Goal: Task Accomplishment & Management: Use online tool/utility

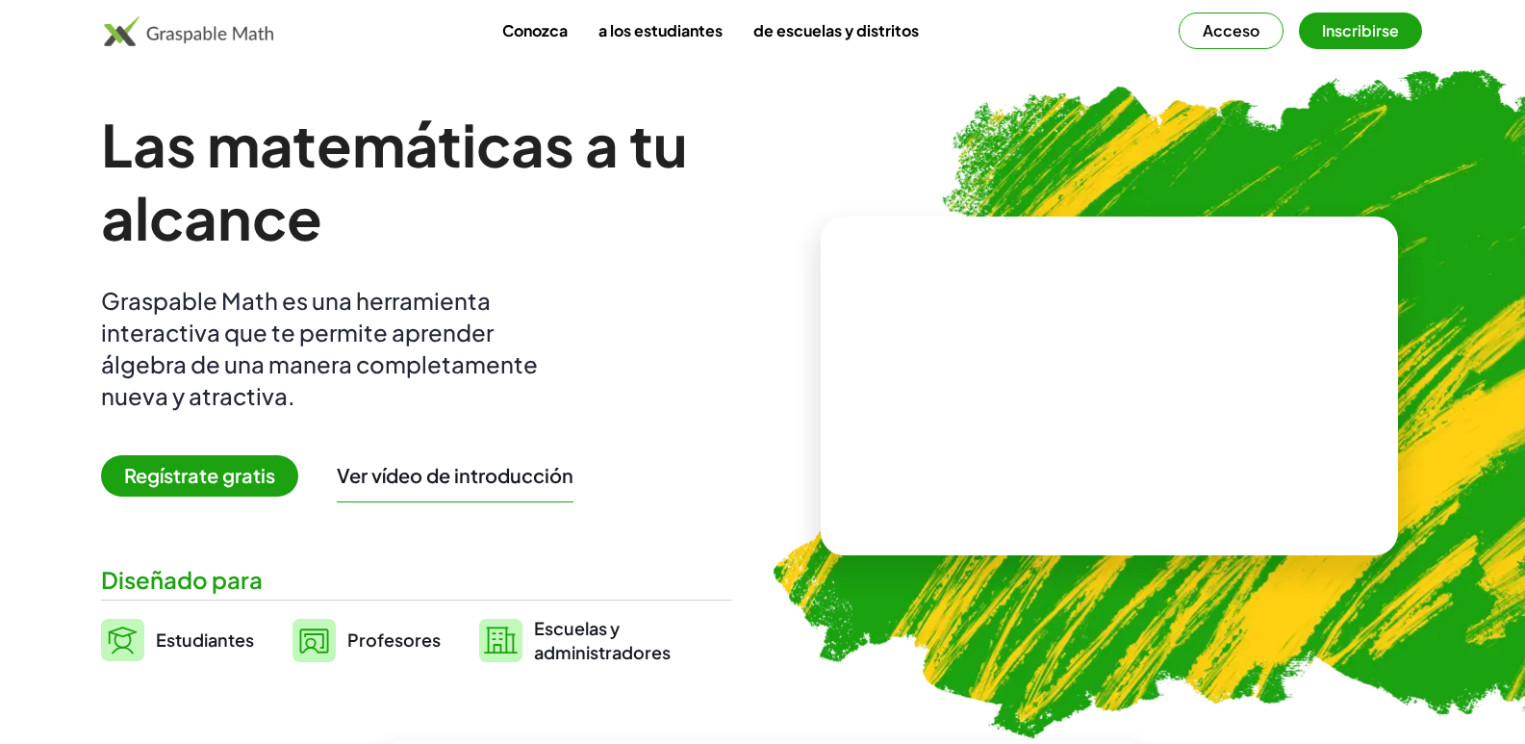
click at [1220, 30] on font "Acceso" at bounding box center [1231, 30] width 57 height 20
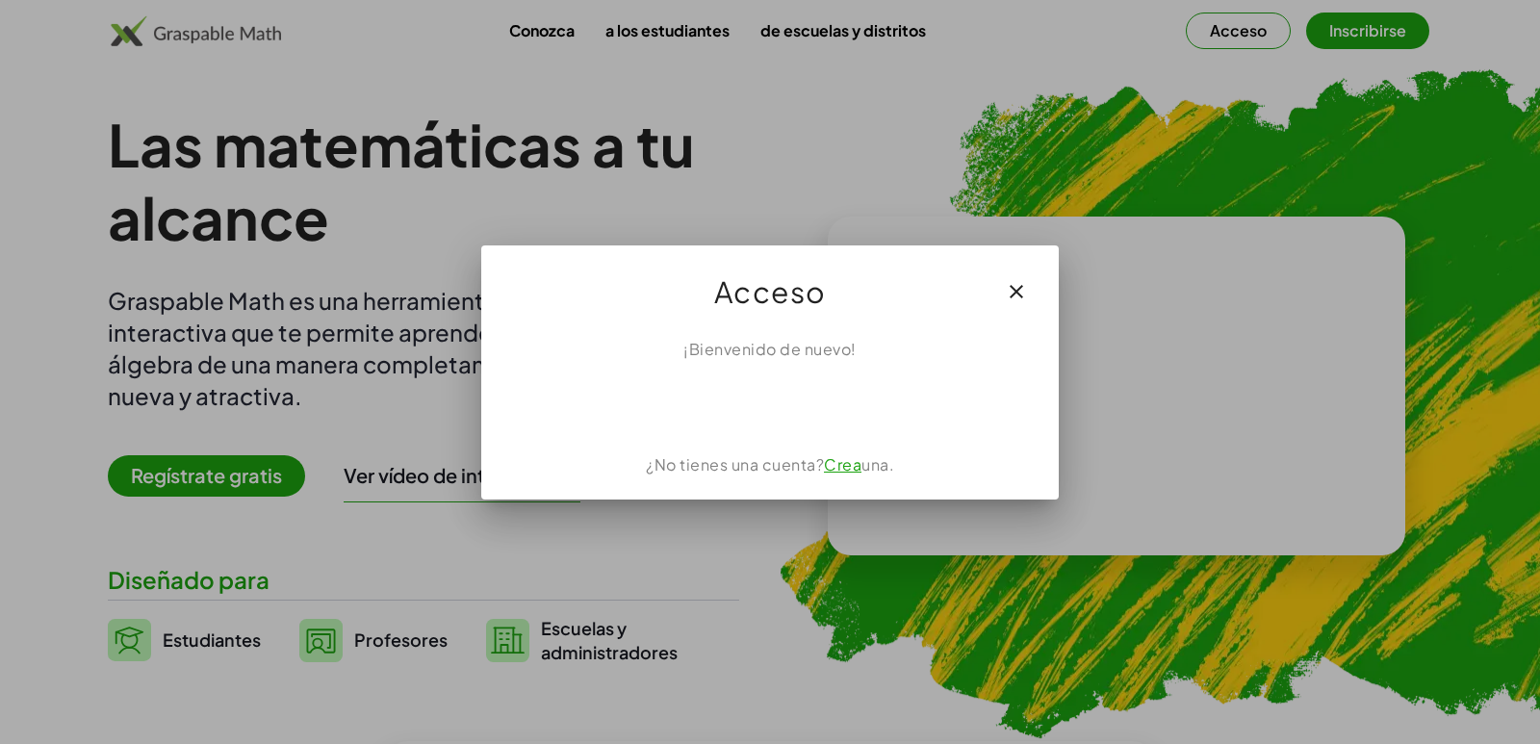
click at [1014, 297] on icon "button" at bounding box center [1016, 291] width 23 height 23
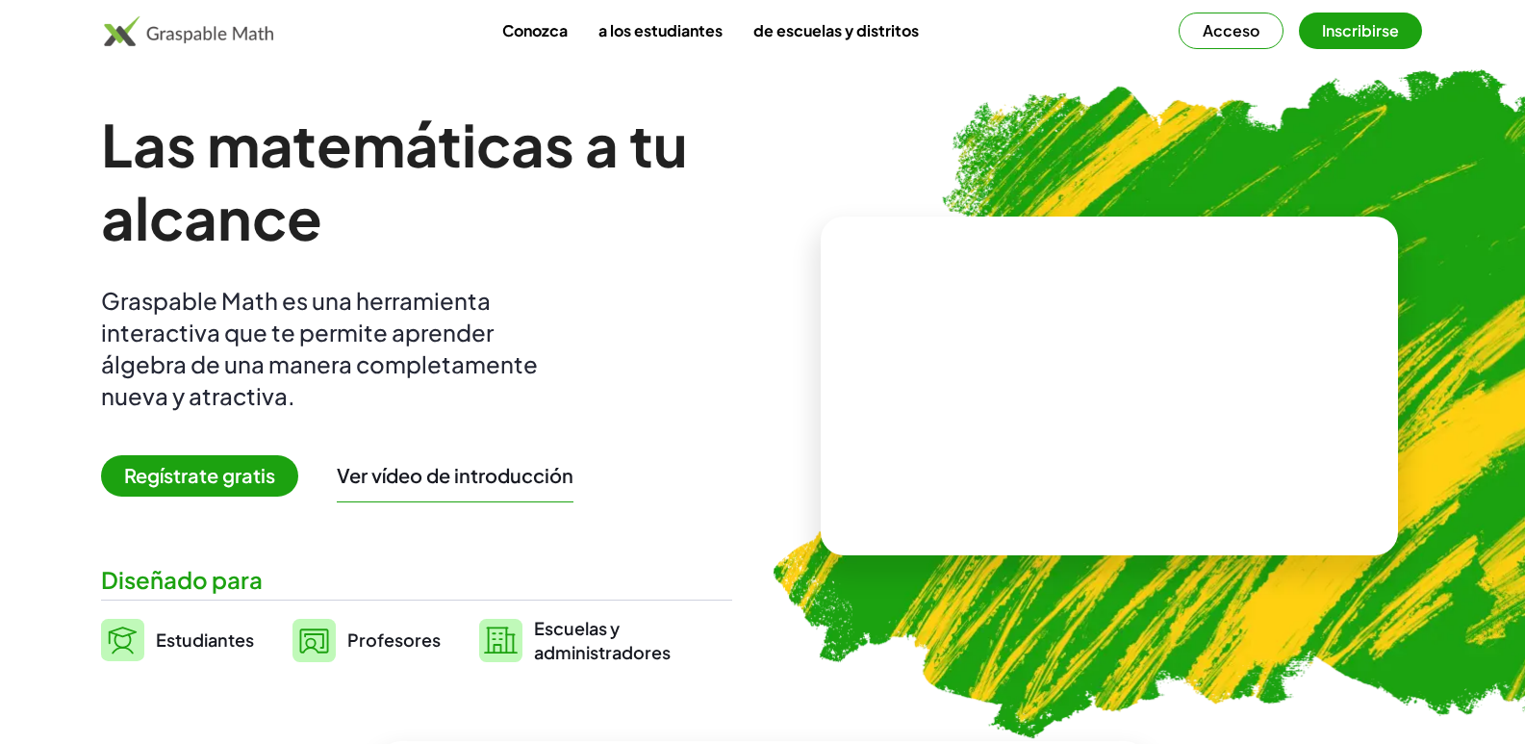
click at [1330, 38] on font "Inscribirse" at bounding box center [1360, 30] width 77 height 20
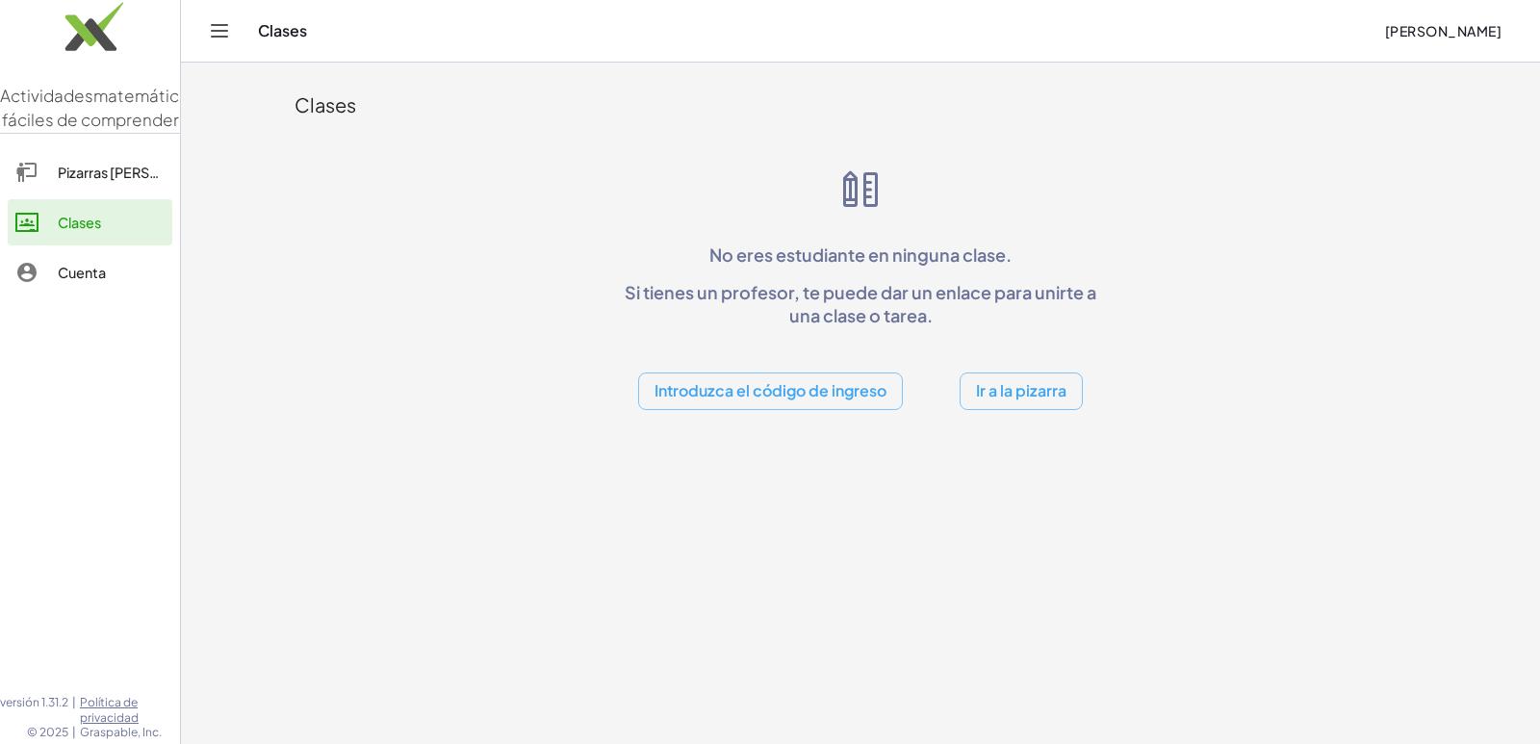
click at [96, 181] on font "Pizarras [PERSON_NAME]" at bounding box center [142, 172] width 168 height 17
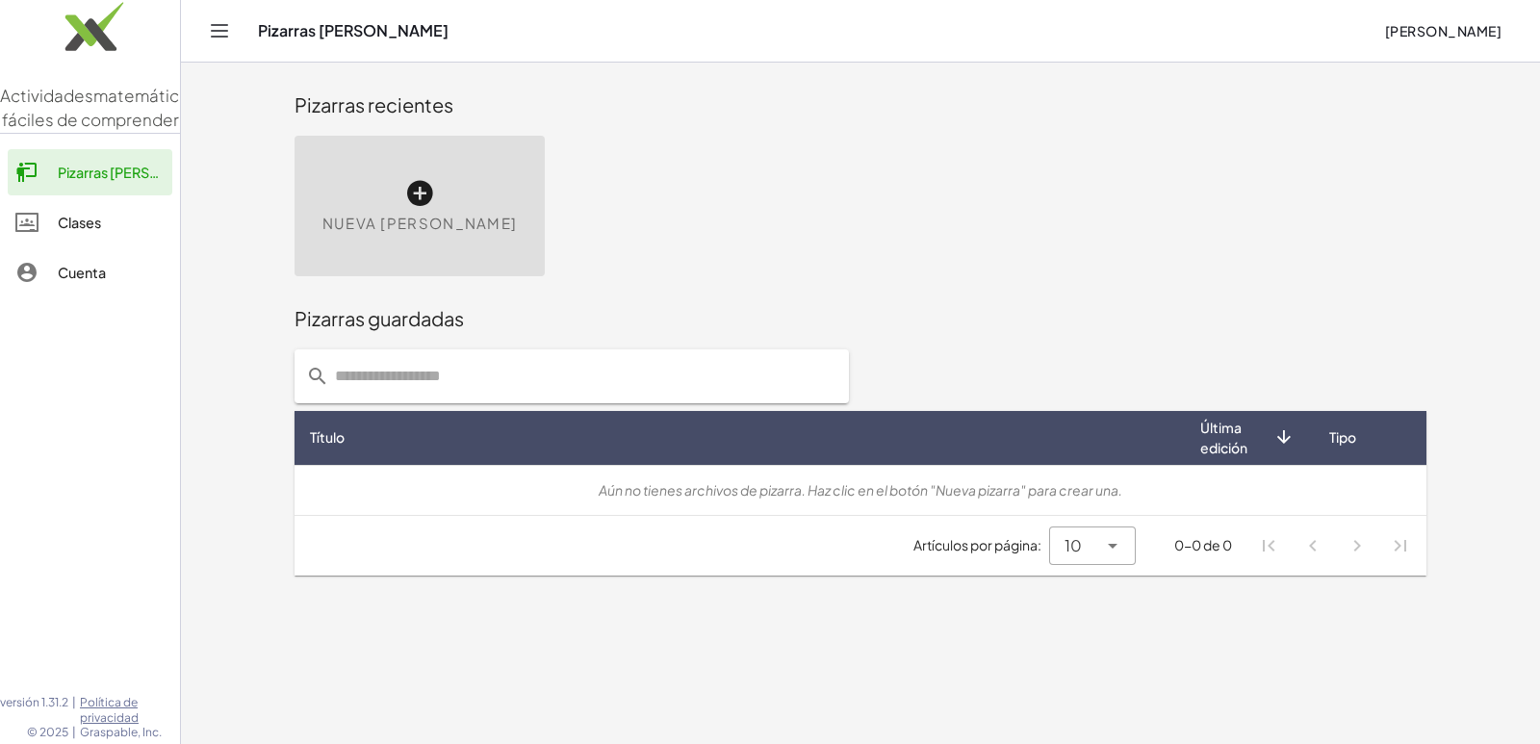
click at [464, 215] on font "Nueva [PERSON_NAME]" at bounding box center [419, 223] width 195 height 18
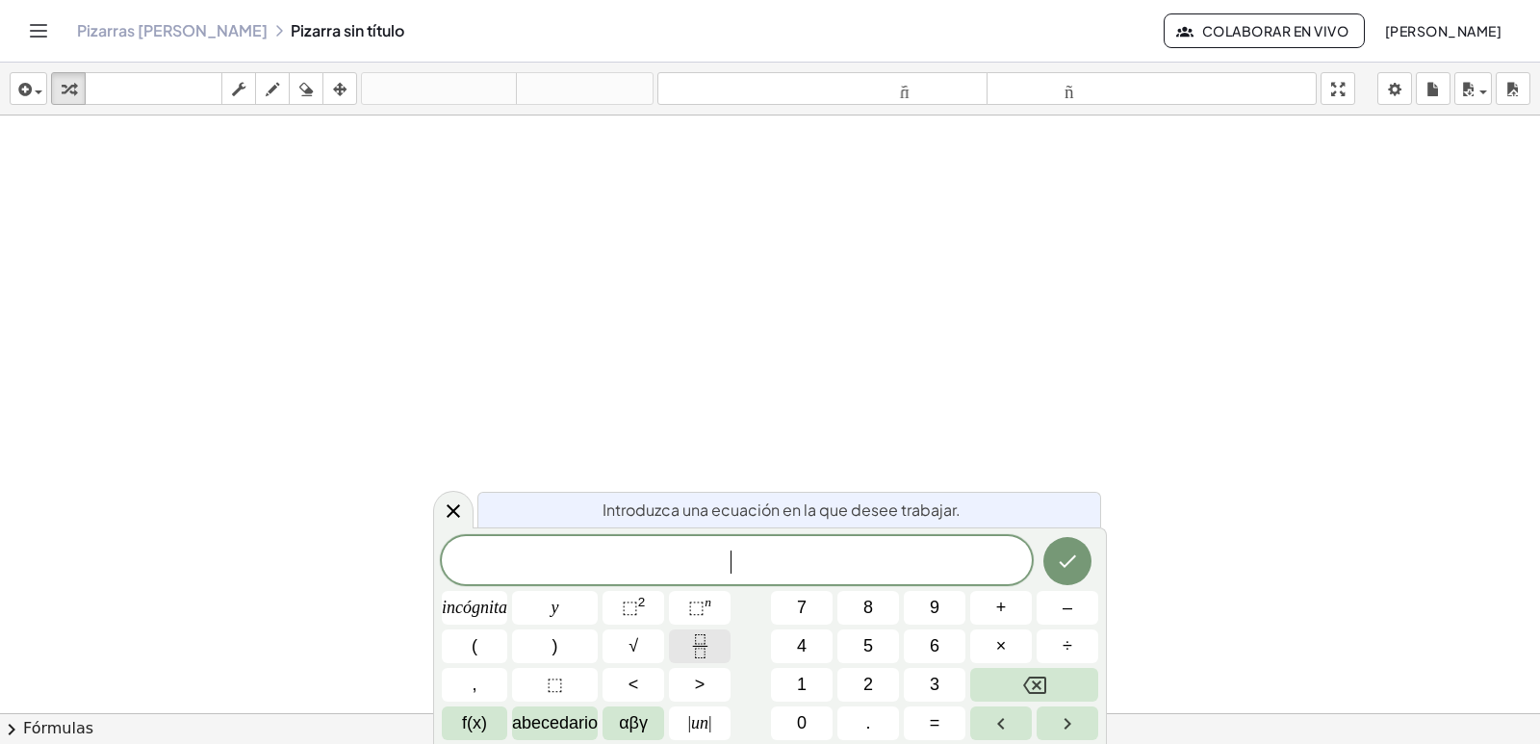
click at [698, 650] on icon "Fracción" at bounding box center [700, 646] width 24 height 24
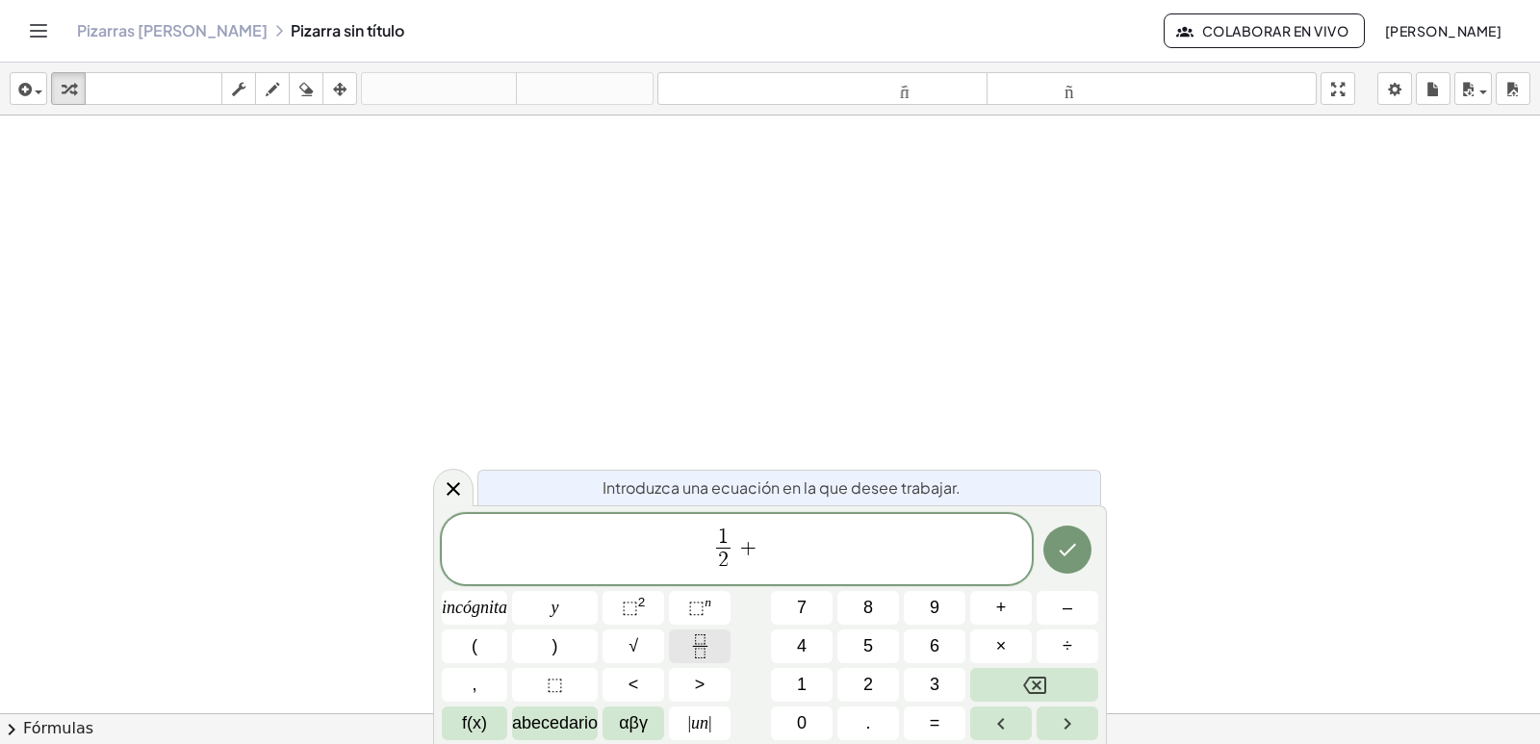
click at [702, 649] on icon "Fracción" at bounding box center [700, 646] width 24 height 24
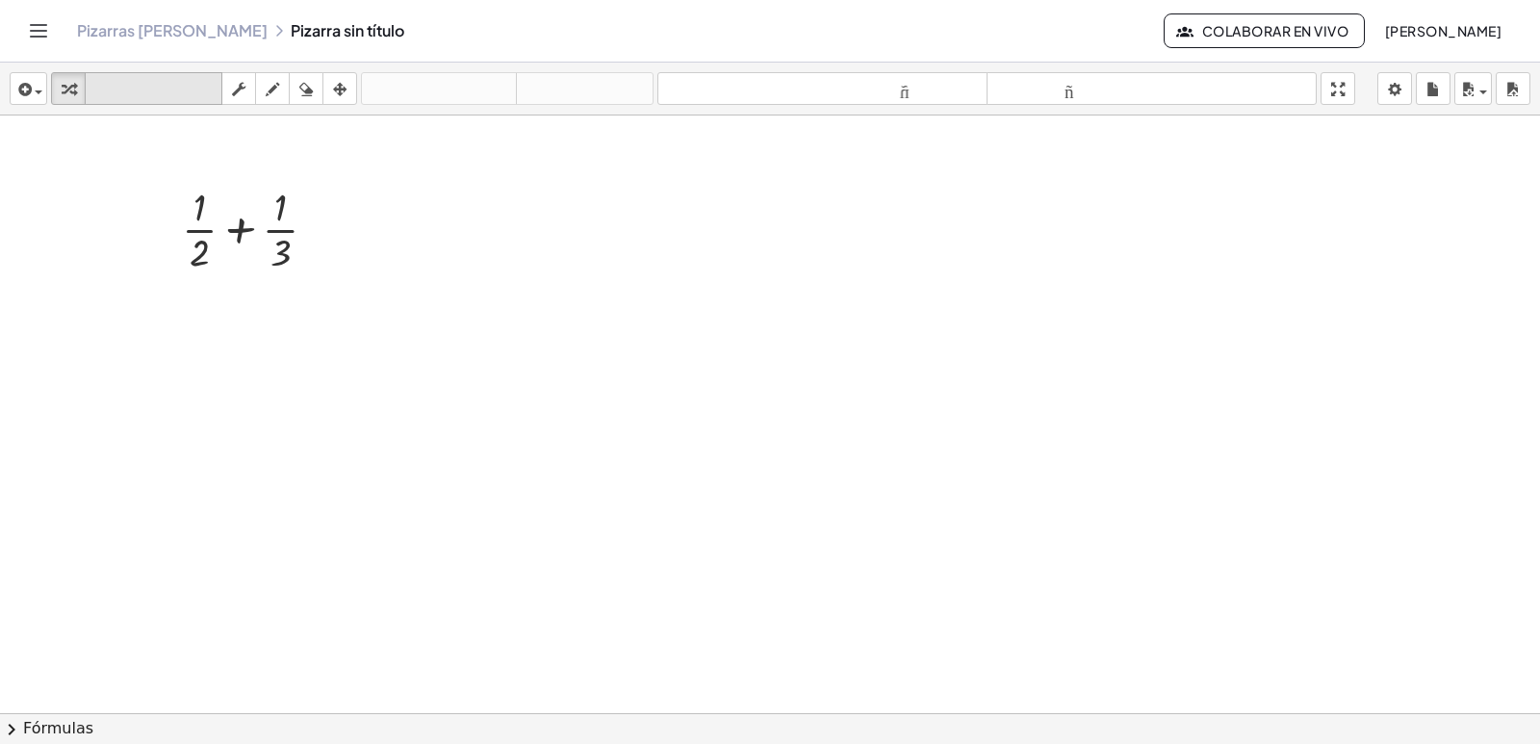
click at [155, 79] on icon "teclado" at bounding box center [153, 89] width 128 height 23
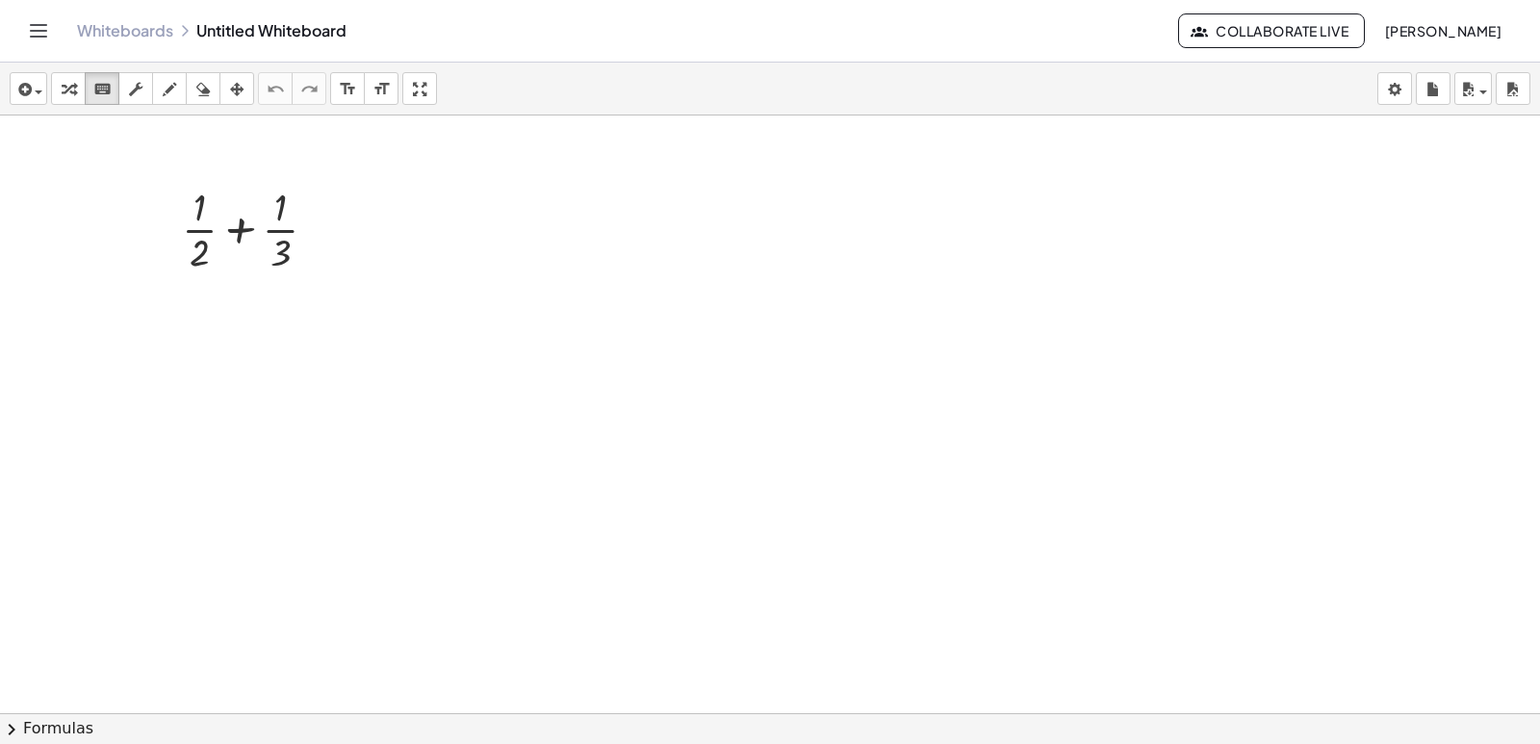
click at [551, 264] on div at bounding box center [770, 712] width 1540 height 1195
click at [64, 85] on icon "button" at bounding box center [68, 89] width 13 height 23
click at [243, 236] on div at bounding box center [256, 228] width 169 height 96
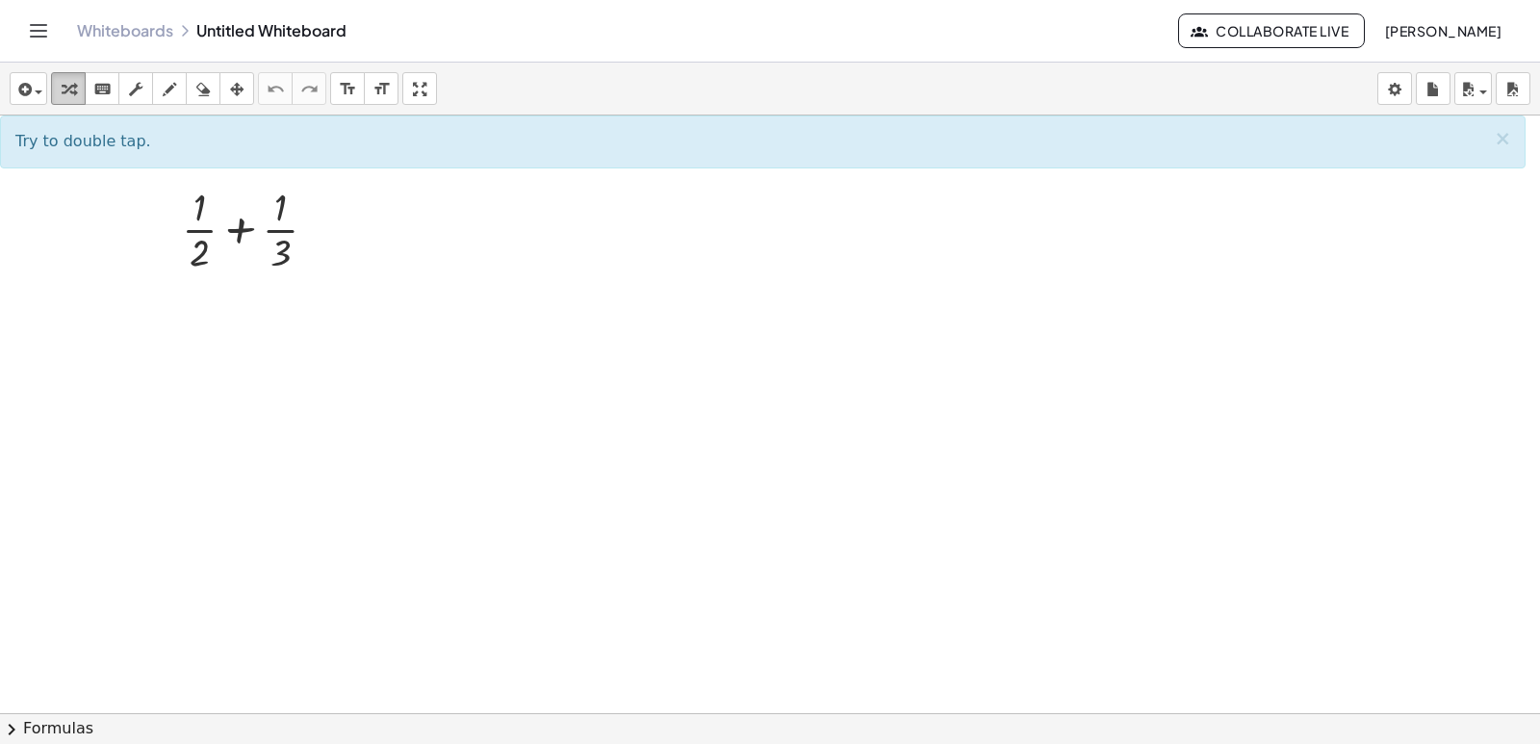
click at [72, 90] on icon "button" at bounding box center [68, 89] width 13 height 23
click at [312, 232] on div at bounding box center [322, 229] width 21 height 21
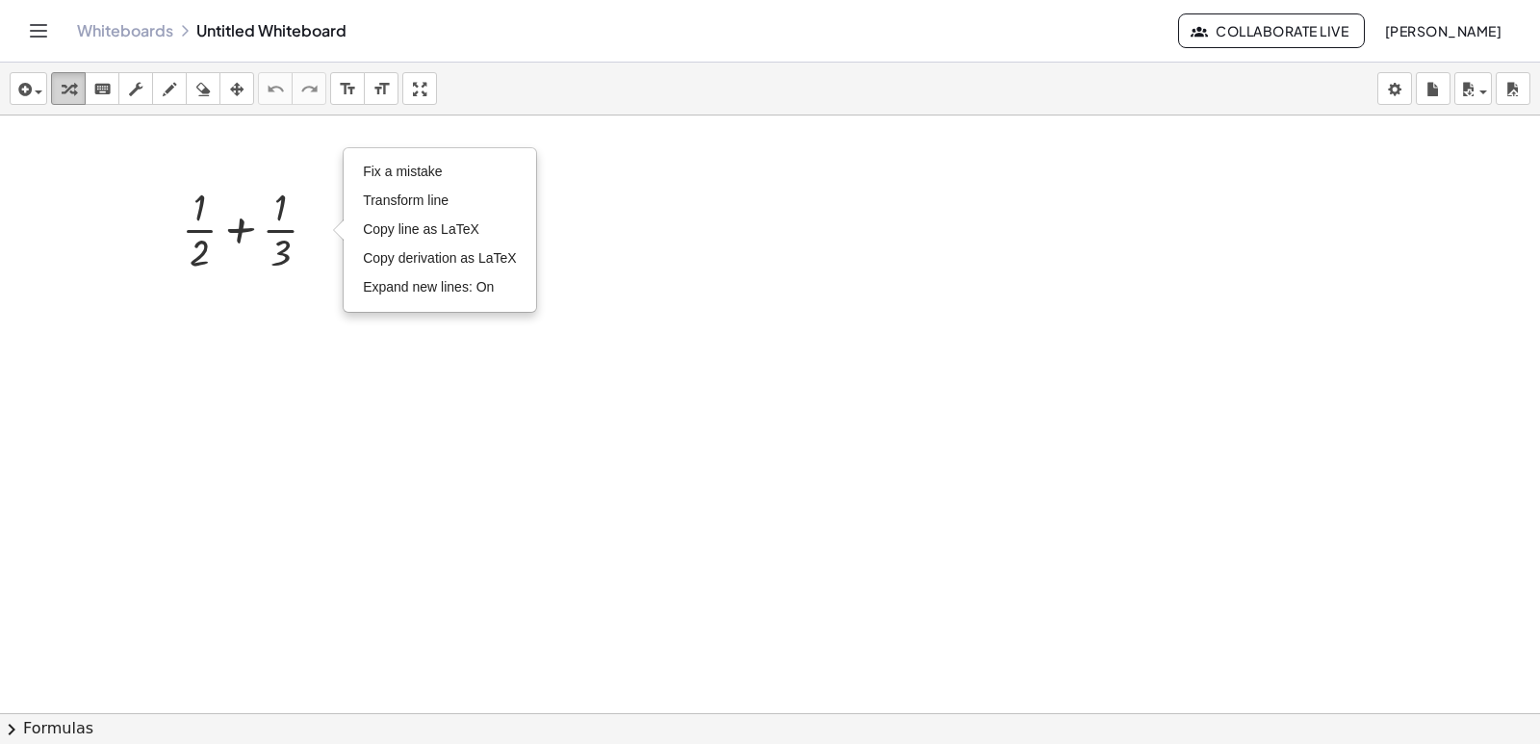
click at [64, 91] on icon "button" at bounding box center [68, 89] width 13 height 23
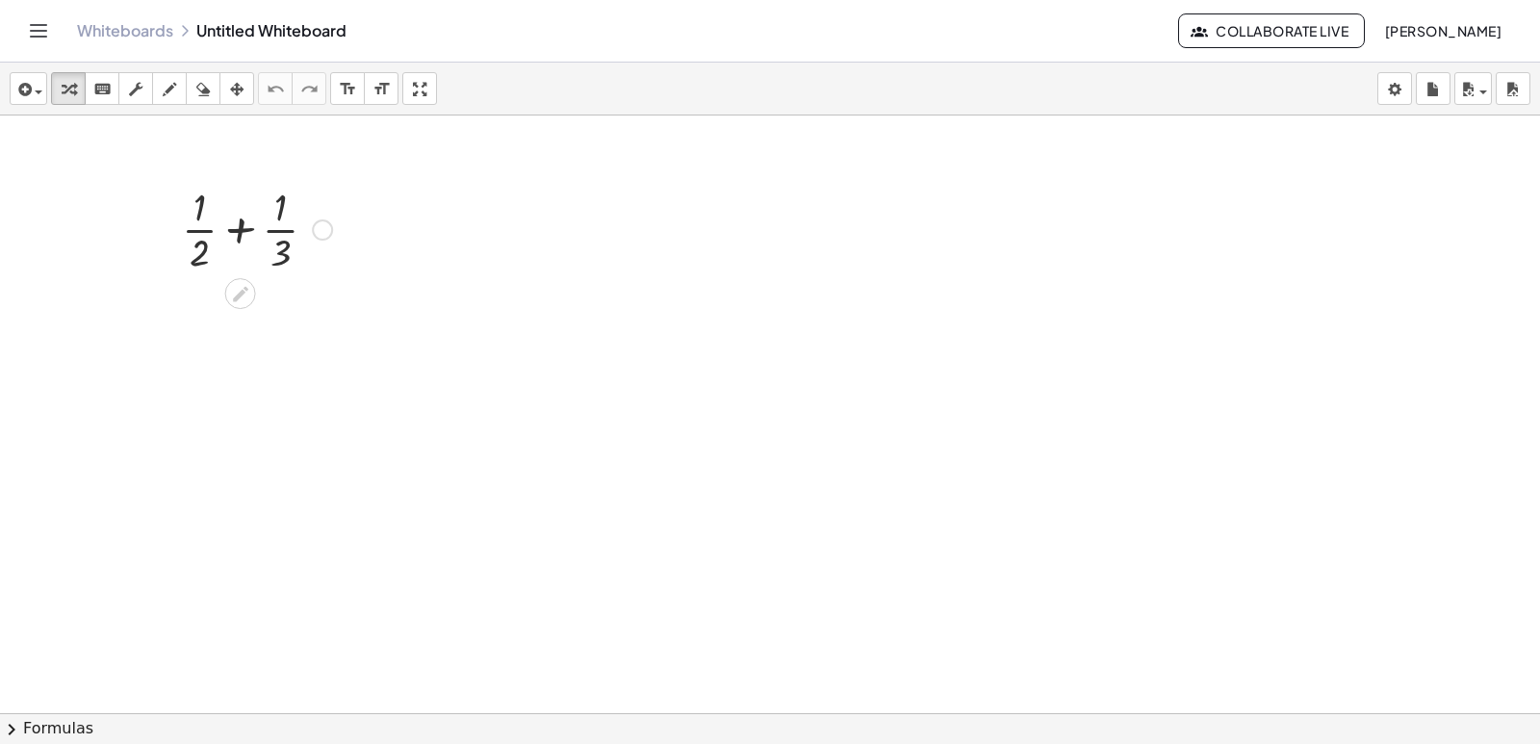
drag, startPoint x: 64, startPoint y: 89, endPoint x: 209, endPoint y: 220, distance: 194.8
click at [209, 220] on div "insert select one: Math Expression Function Text Youtube Video Graphing Geometr…" at bounding box center [770, 403] width 1540 height 681
click at [243, 236] on div at bounding box center [256, 228] width 169 height 96
click at [443, 224] on div at bounding box center [770, 712] width 1540 height 1195
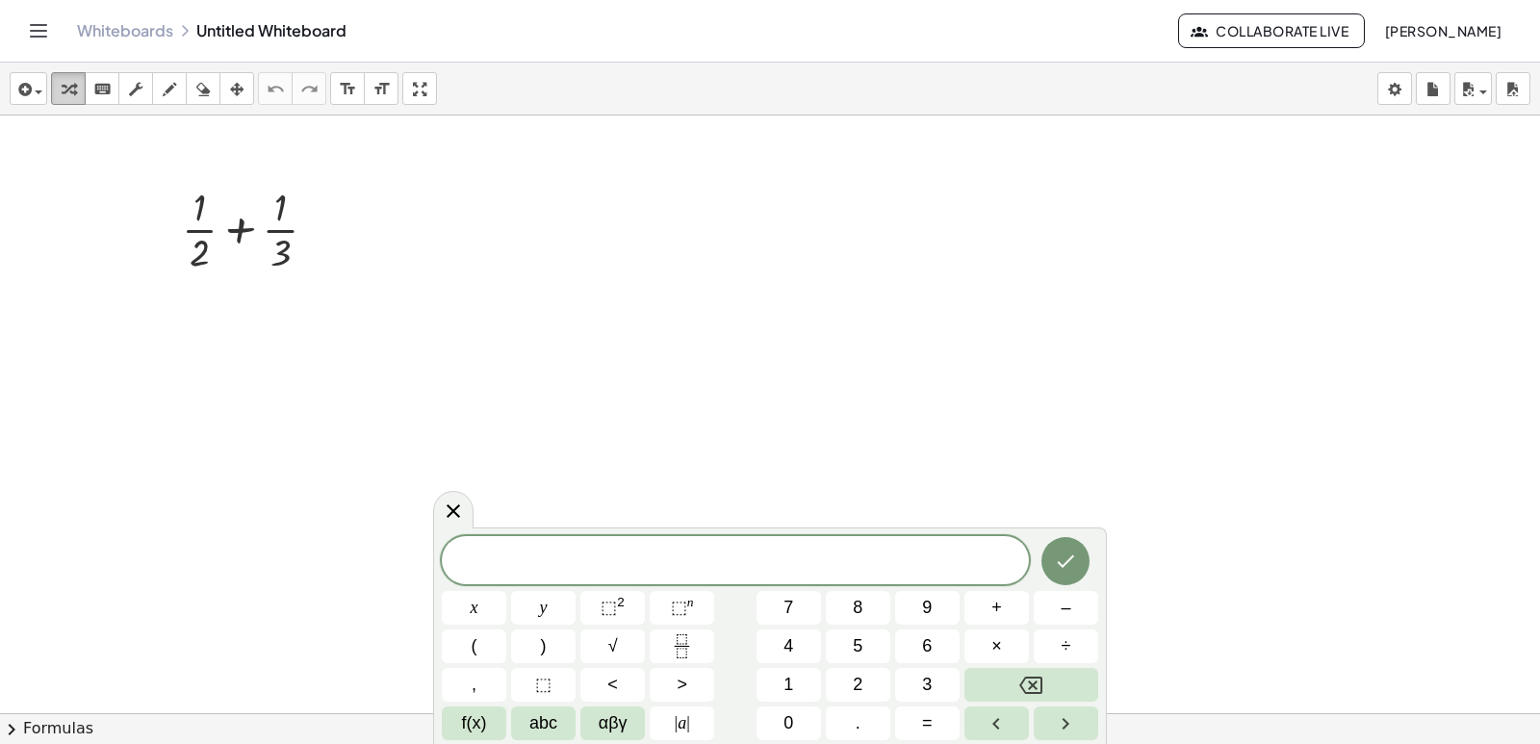
click at [77, 94] on div "button" at bounding box center [68, 88] width 25 height 23
click at [78, 97] on div "button" at bounding box center [68, 88] width 25 height 23
click at [194, 227] on div at bounding box center [256, 228] width 169 height 96
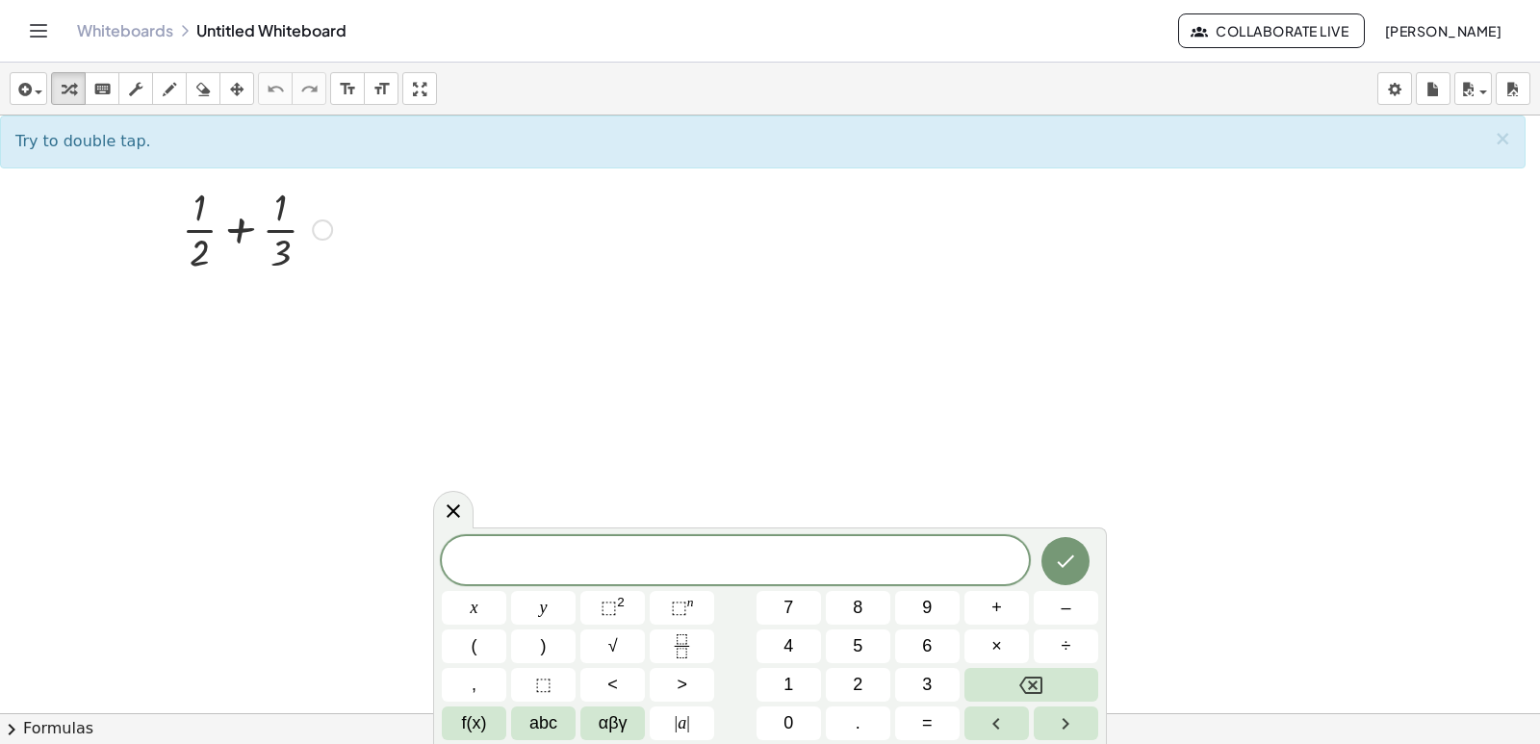
click at [235, 229] on div at bounding box center [256, 228] width 169 height 96
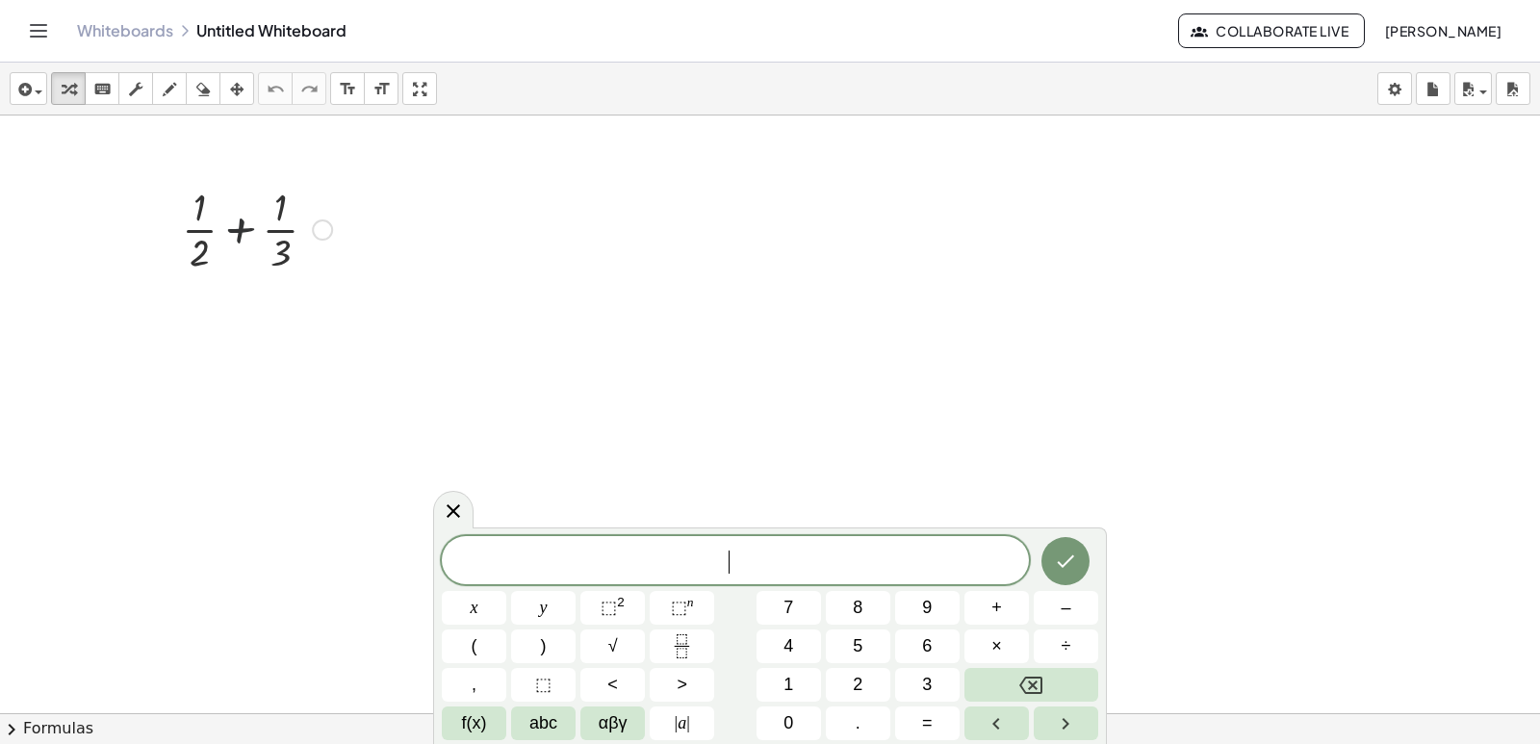
click at [235, 229] on div at bounding box center [256, 228] width 169 height 96
click at [761, 556] on span "​" at bounding box center [735, 562] width 587 height 27
click at [1072, 551] on icon "Done" at bounding box center [1065, 560] width 23 height 23
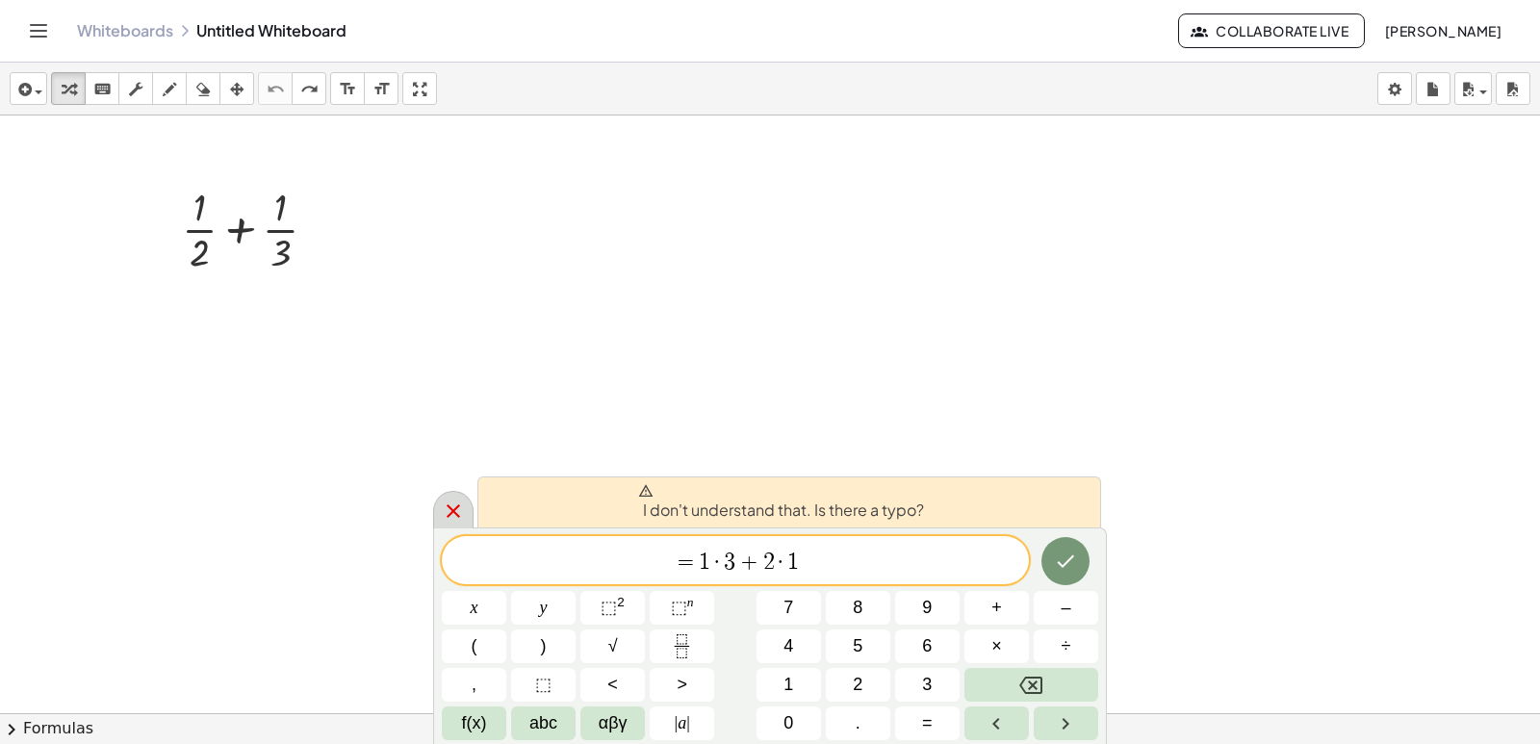
click at [460, 503] on icon at bounding box center [453, 510] width 23 height 23
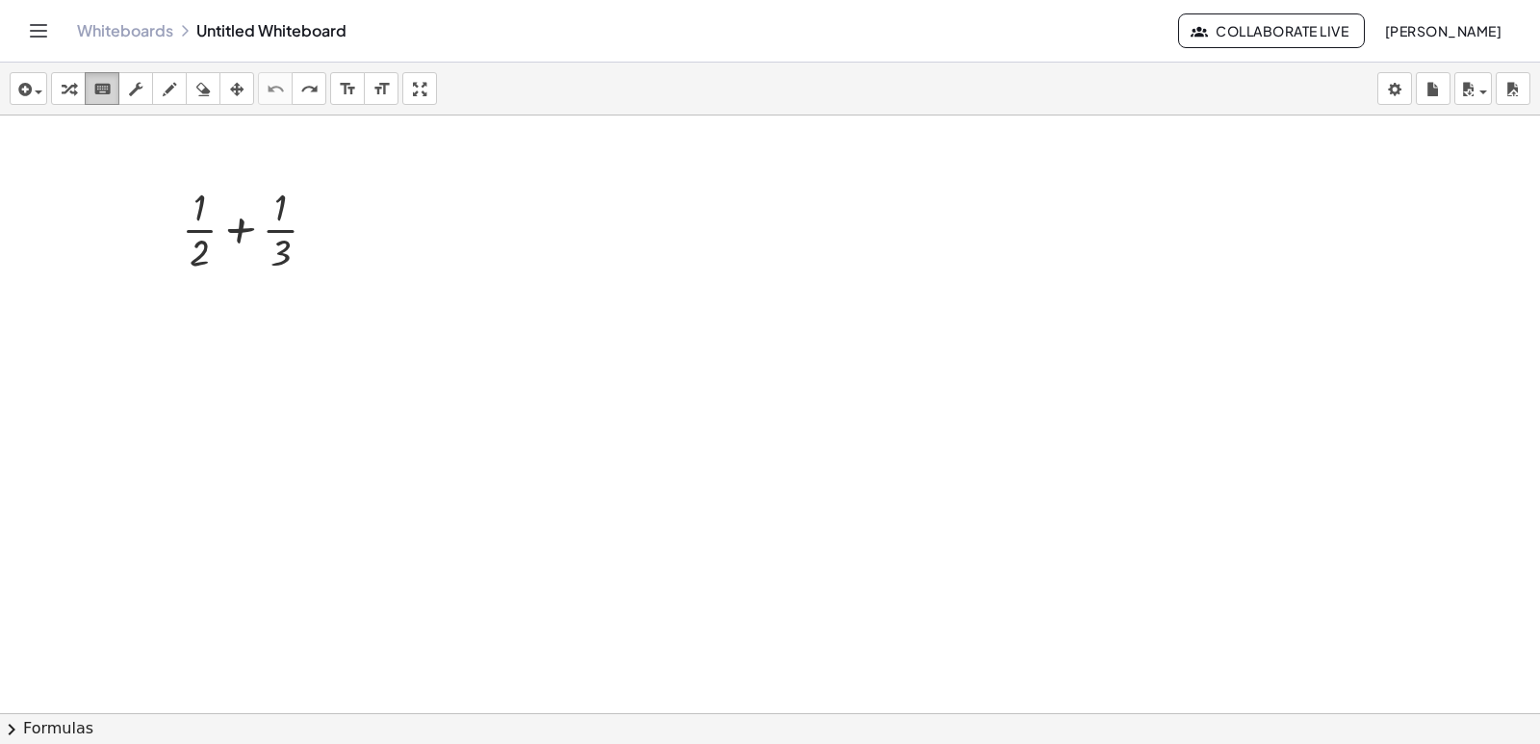
click at [110, 85] on icon "keyboard" at bounding box center [102, 89] width 18 height 23
click at [732, 534] on div at bounding box center [770, 712] width 1540 height 1195
click at [286, 248] on div at bounding box center [280, 253] width 20 height 42
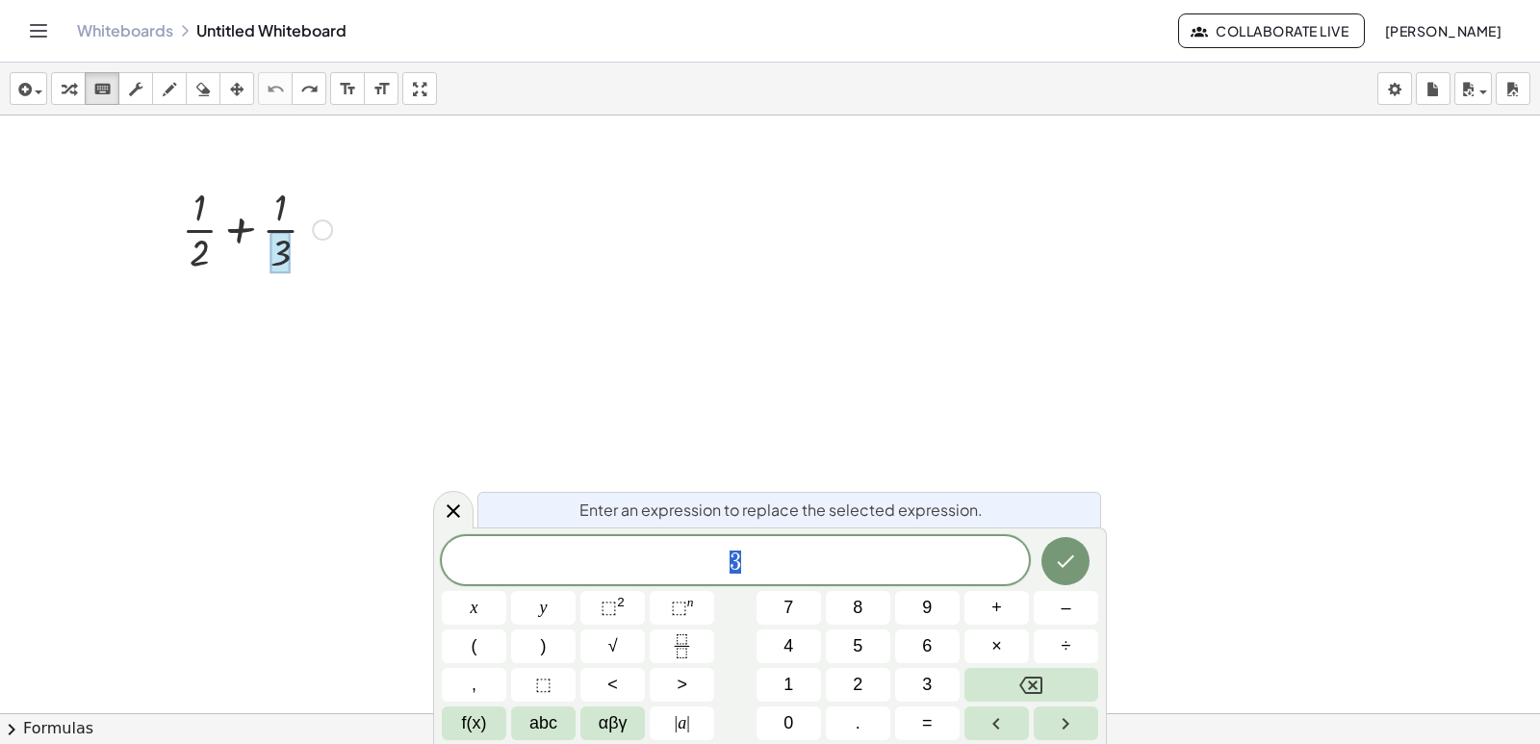
click at [866, 441] on div at bounding box center [770, 712] width 1540 height 1195
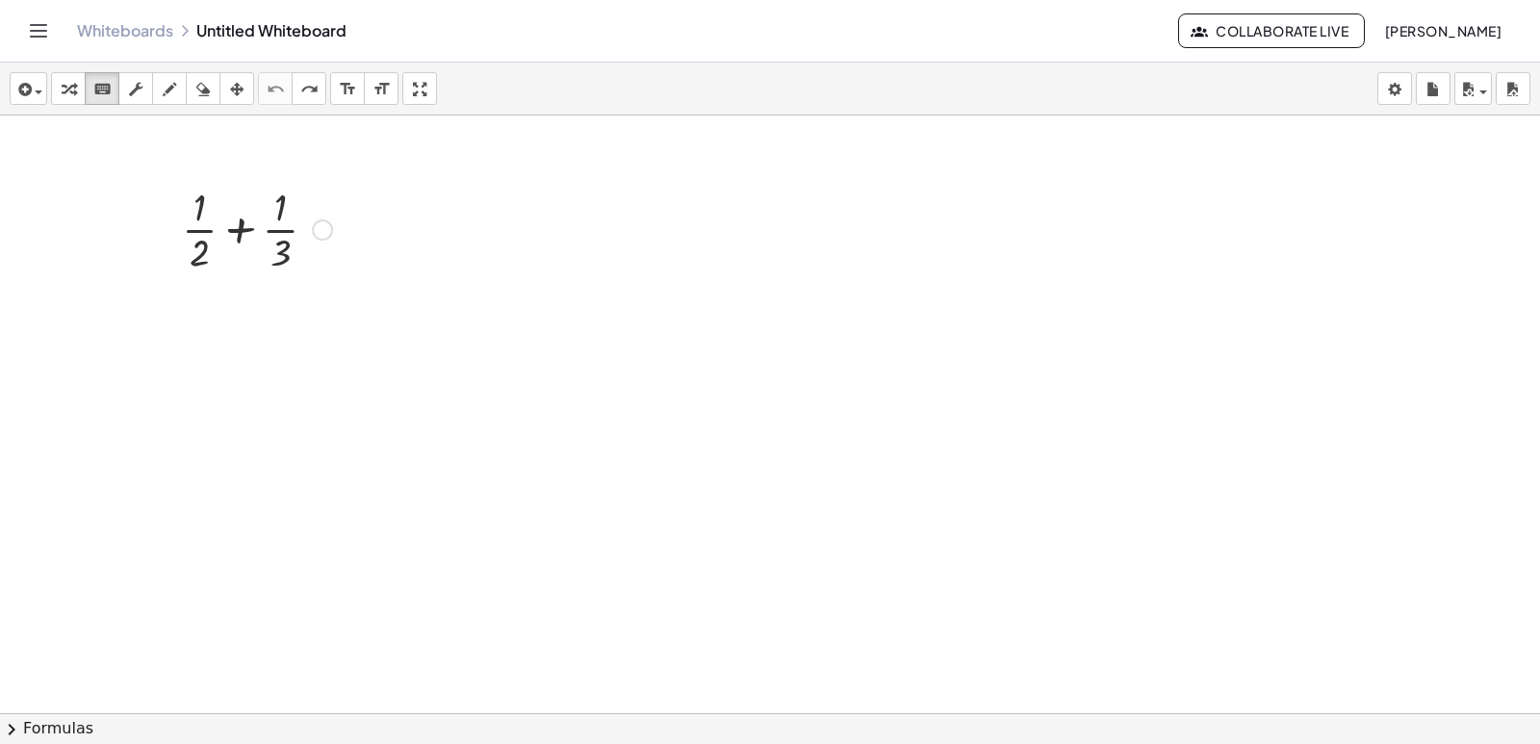
click at [292, 227] on div at bounding box center [256, 228] width 169 height 96
click at [284, 229] on div at bounding box center [256, 228] width 169 height 96
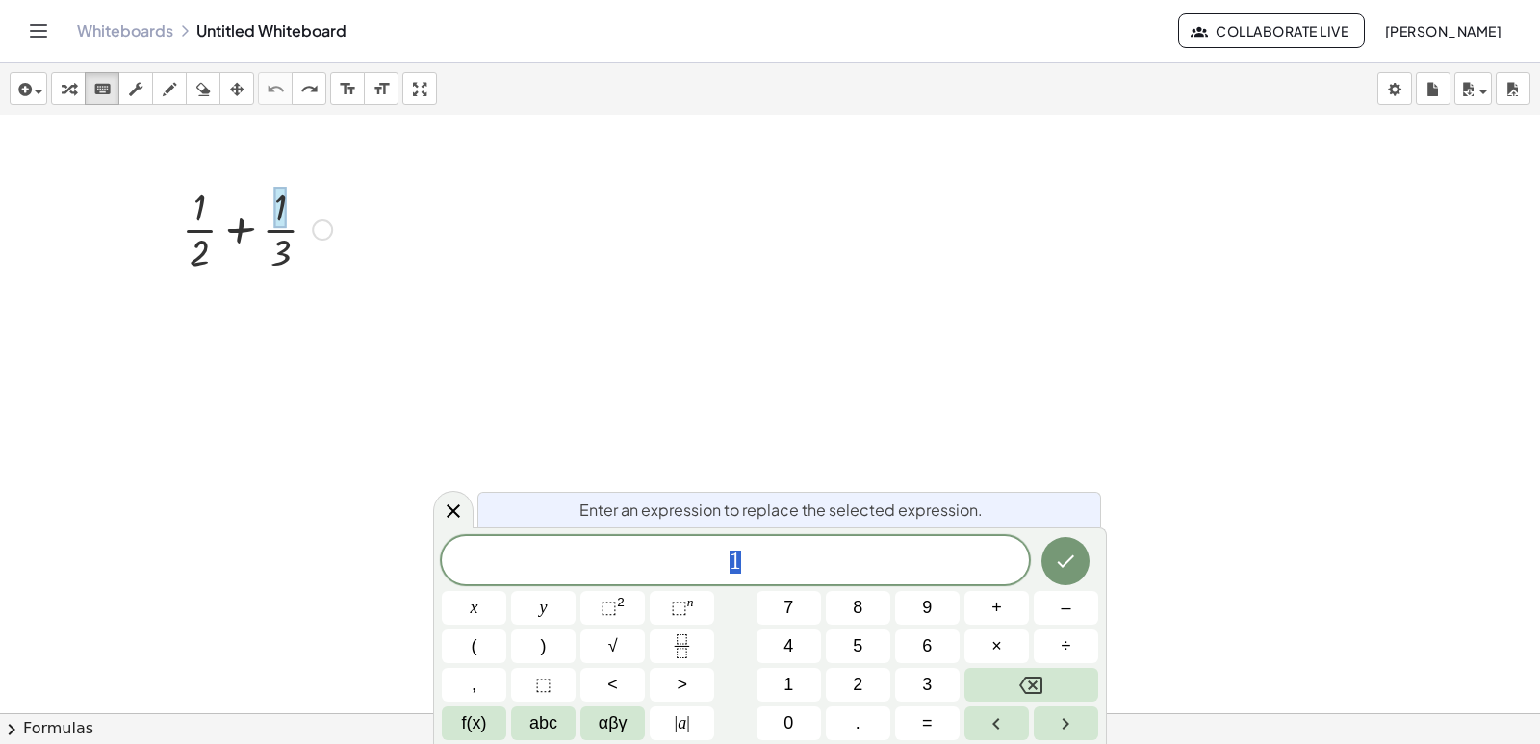
click at [833, 567] on span "1" at bounding box center [735, 562] width 587 height 27
click at [321, 235] on div at bounding box center [322, 229] width 21 height 21
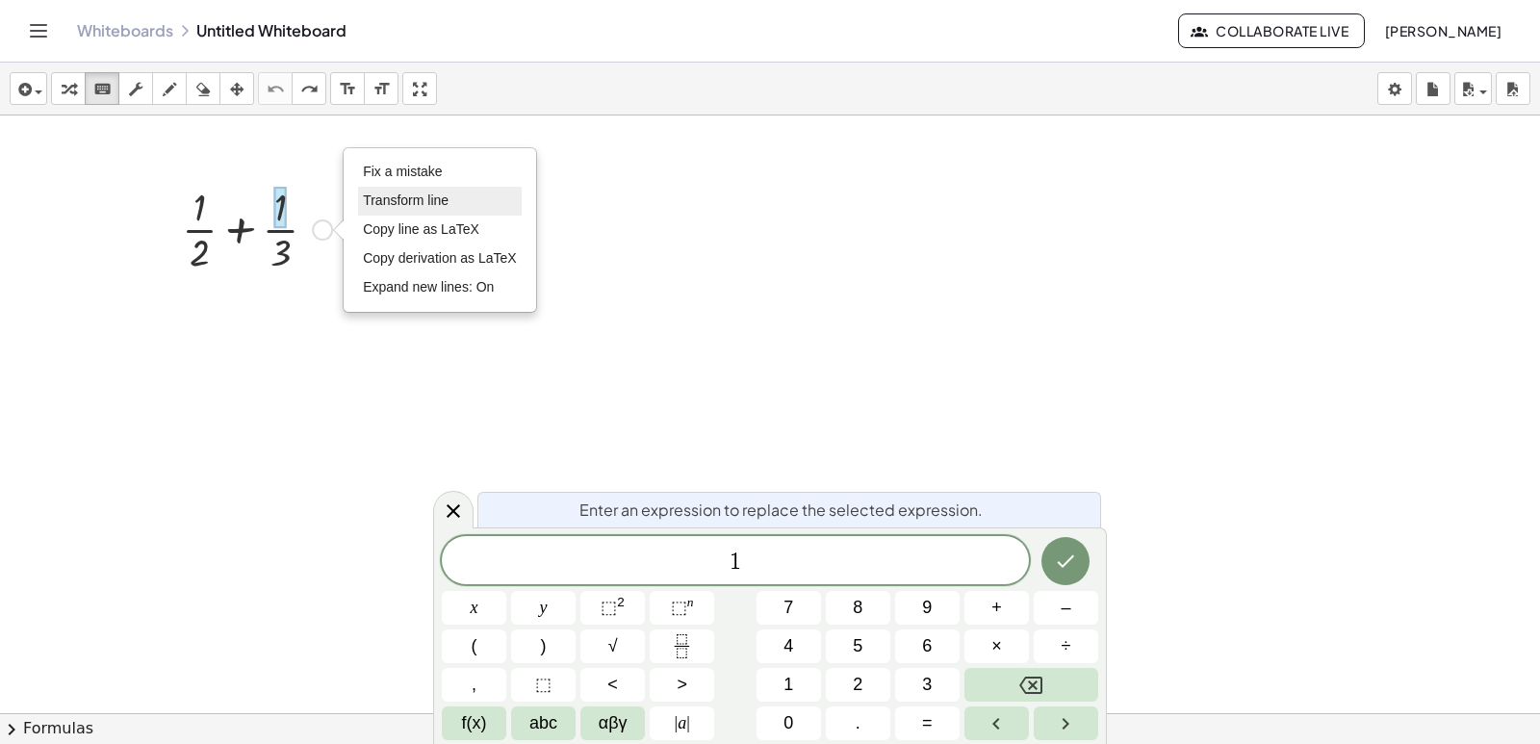
click at [465, 202] on li "Transform line" at bounding box center [440, 201] width 164 height 29
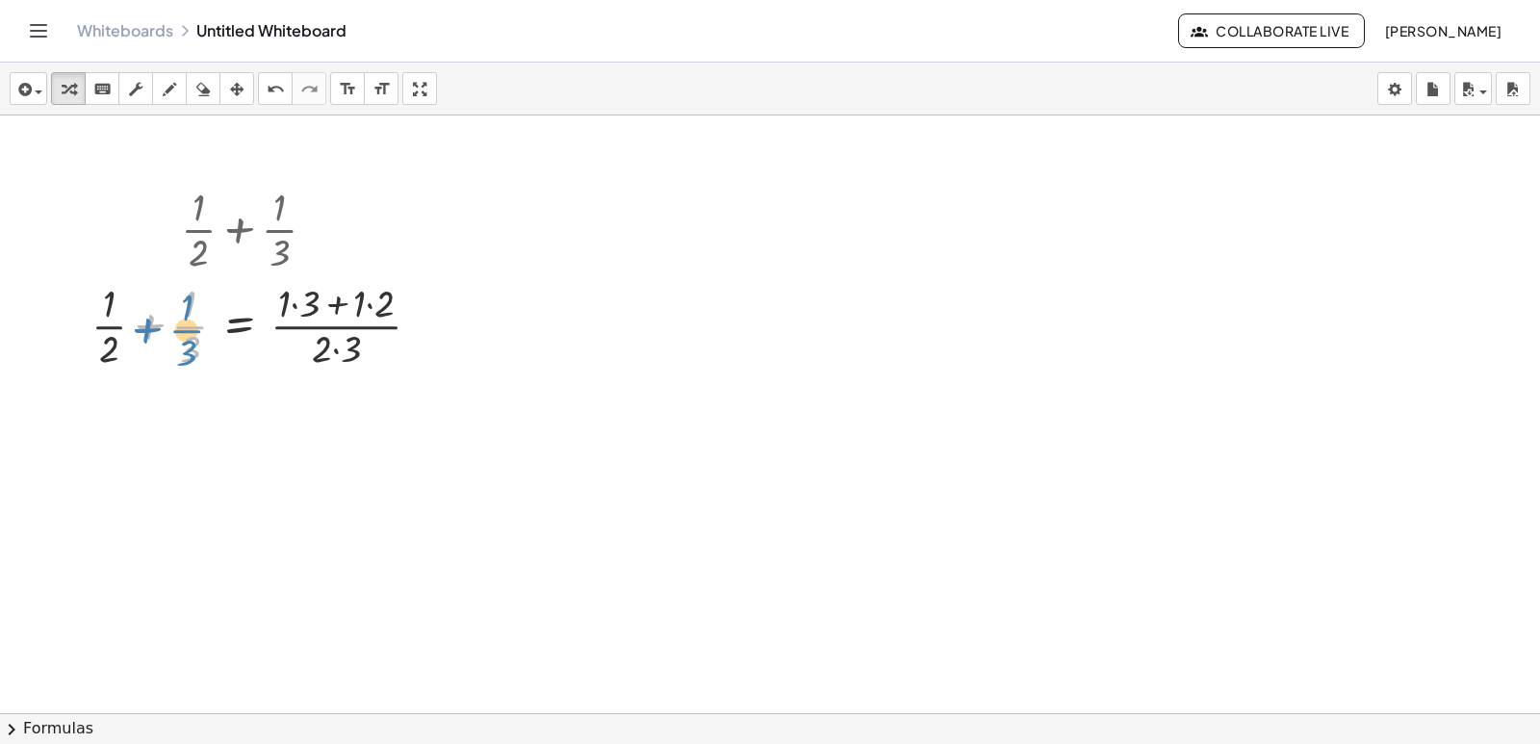
click at [161, 325] on div at bounding box center [264, 324] width 364 height 96
click at [421, 319] on div "Fix a mistake Transform line Copy line as LaTeX Copy derivation as LaTeX Expand…" at bounding box center [426, 326] width 21 height 21
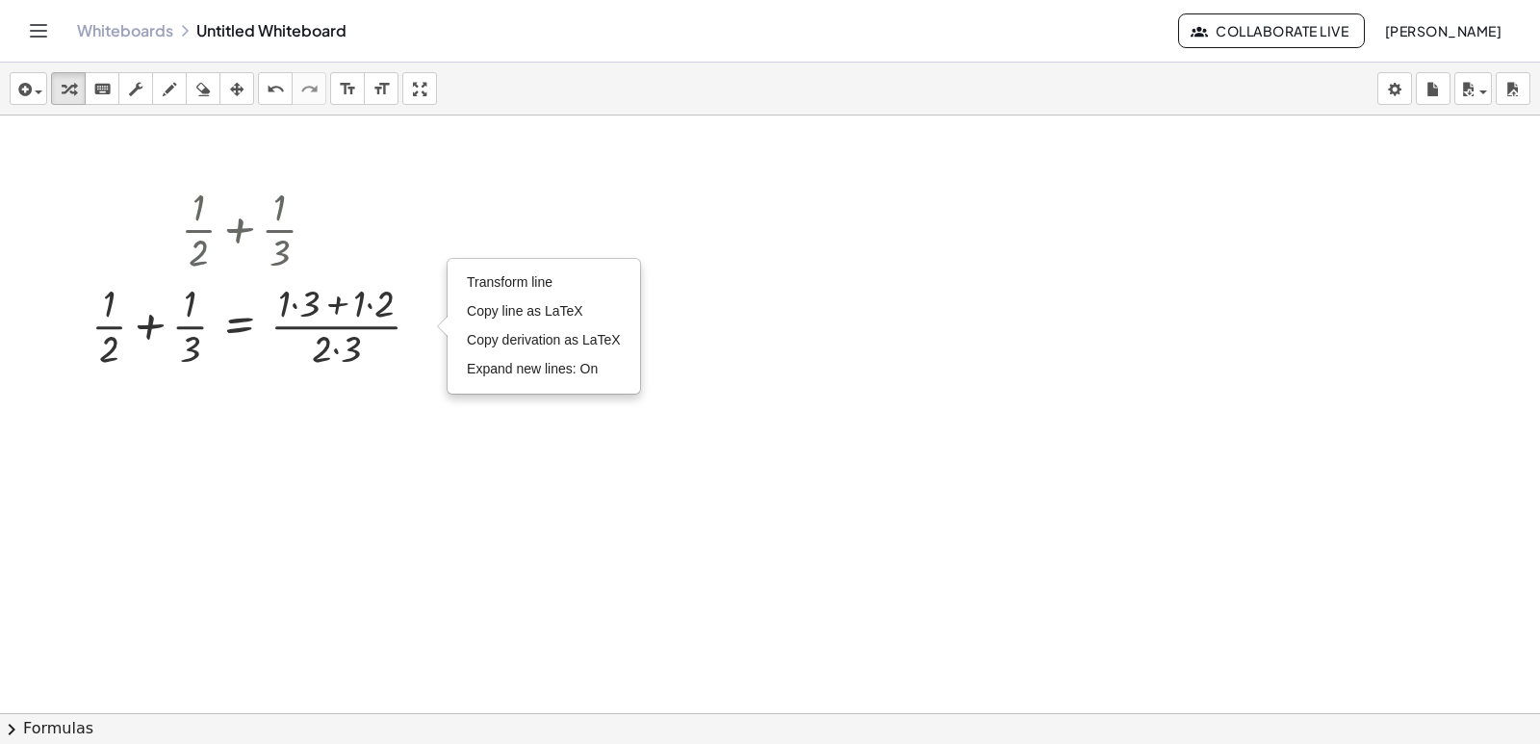
click at [53, 259] on div at bounding box center [770, 712] width 1540 height 1195
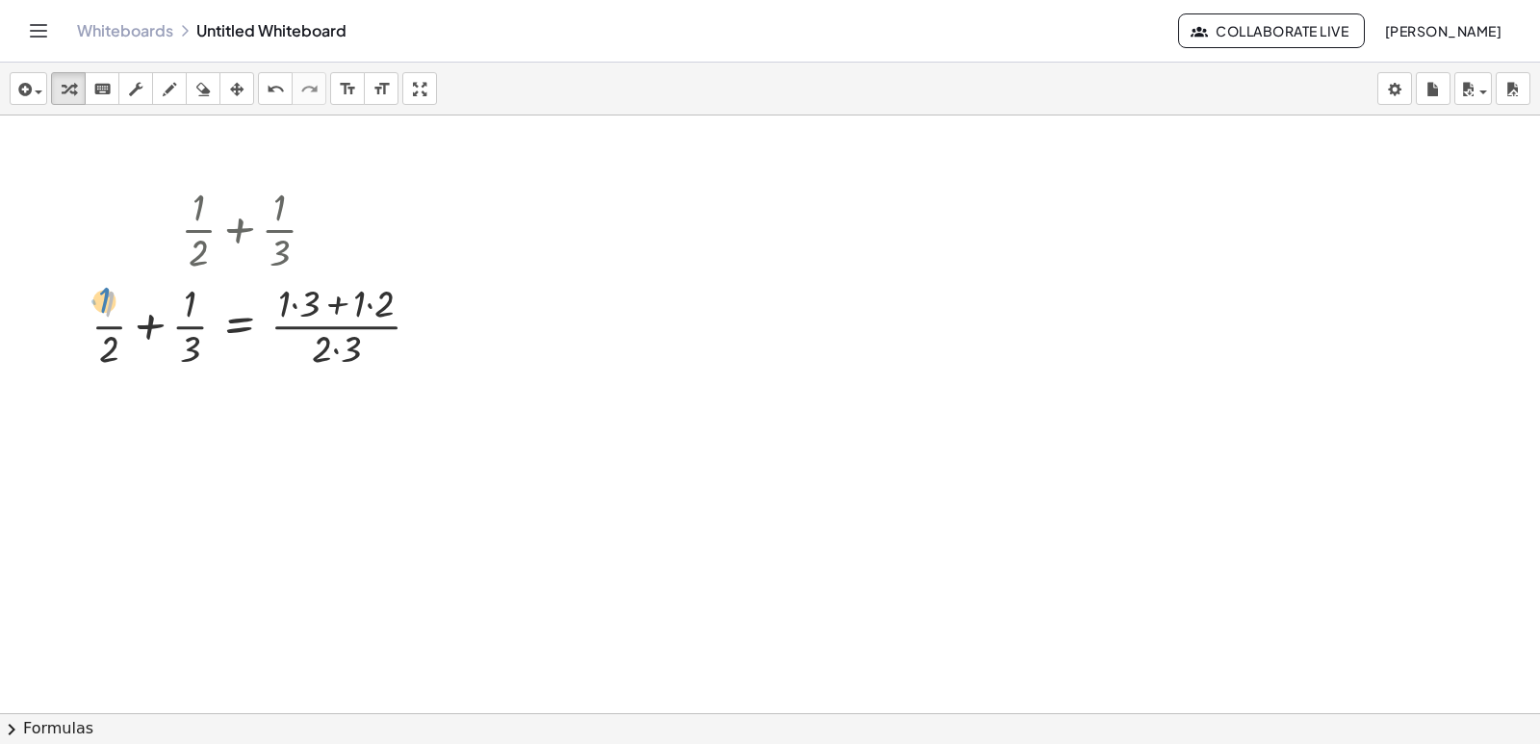
click at [240, 230] on div "+ · 1 · 2 + · 1 · 3 · 1 + · 1 · 2 + · 1 · 3 = · ( + · 1 · 3 + · 1 · 2 ) · 2 · 3…" at bounding box center [240, 230] width 0 height 0
click at [240, 385] on icon at bounding box center [239, 390] width 20 height 20
click at [575, 401] on div at bounding box center [770, 712] width 1540 height 1195
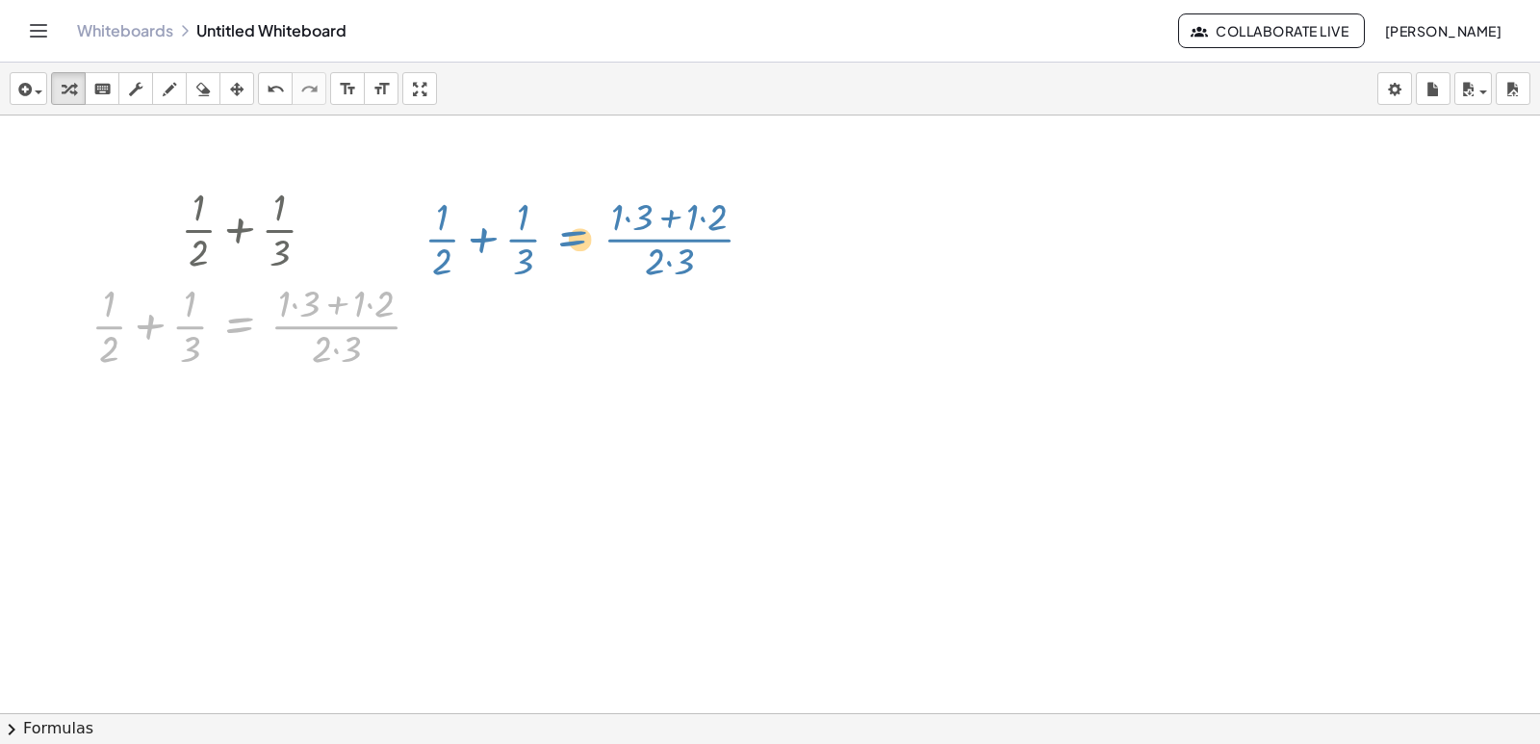
drag, startPoint x: 233, startPoint y: 320, endPoint x: 566, endPoint y: 234, distance: 344.0
click at [566, 234] on div "+ · 1 · 2 + · 1 · 3 + · 1 · 2 + · 1 · 3 = · ( + · 1 · 3 + · 1 · 2 ) · 2 · 3 + ·…" at bounding box center [770, 712] width 1540 height 1195
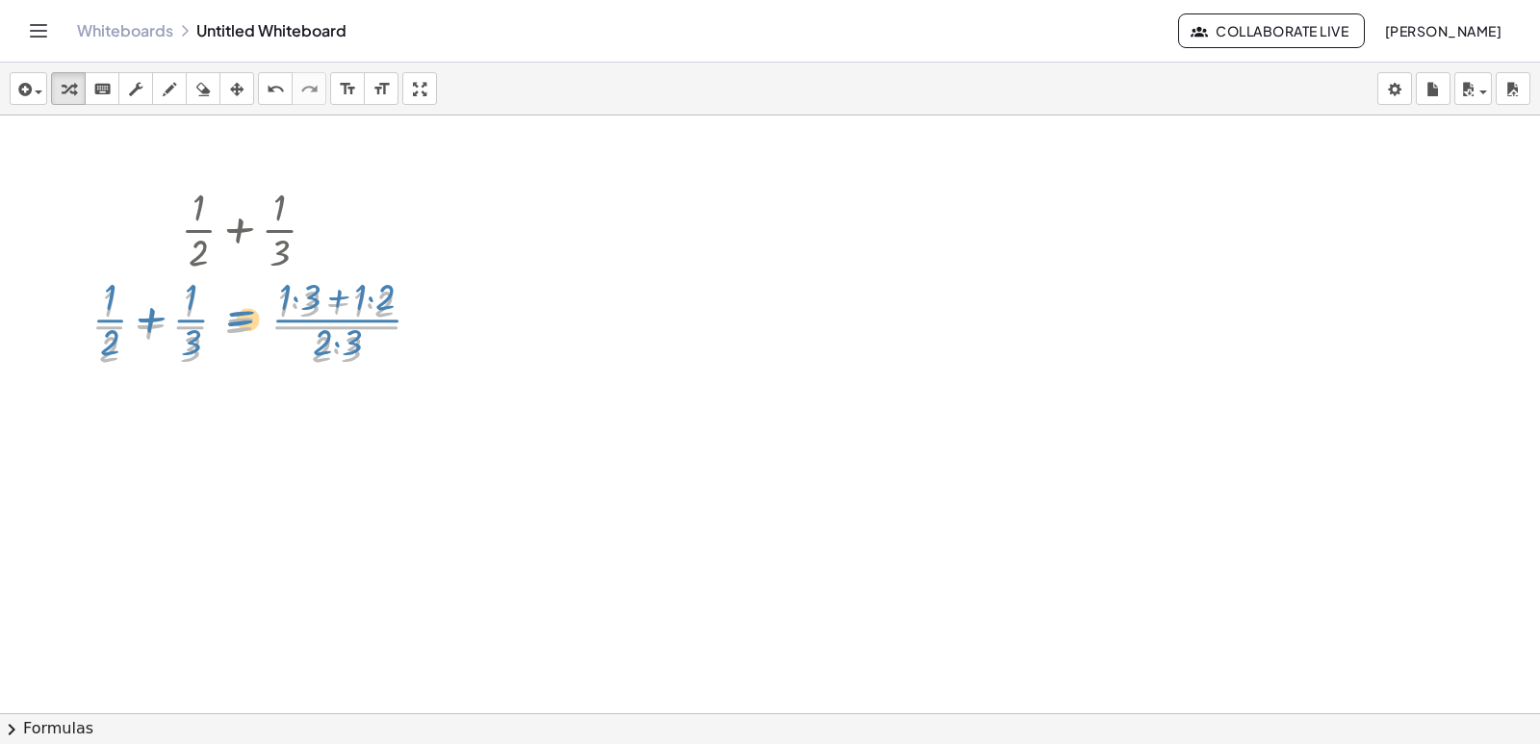
click at [248, 315] on div at bounding box center [264, 324] width 364 height 96
click at [513, 363] on div at bounding box center [770, 712] width 1540 height 1195
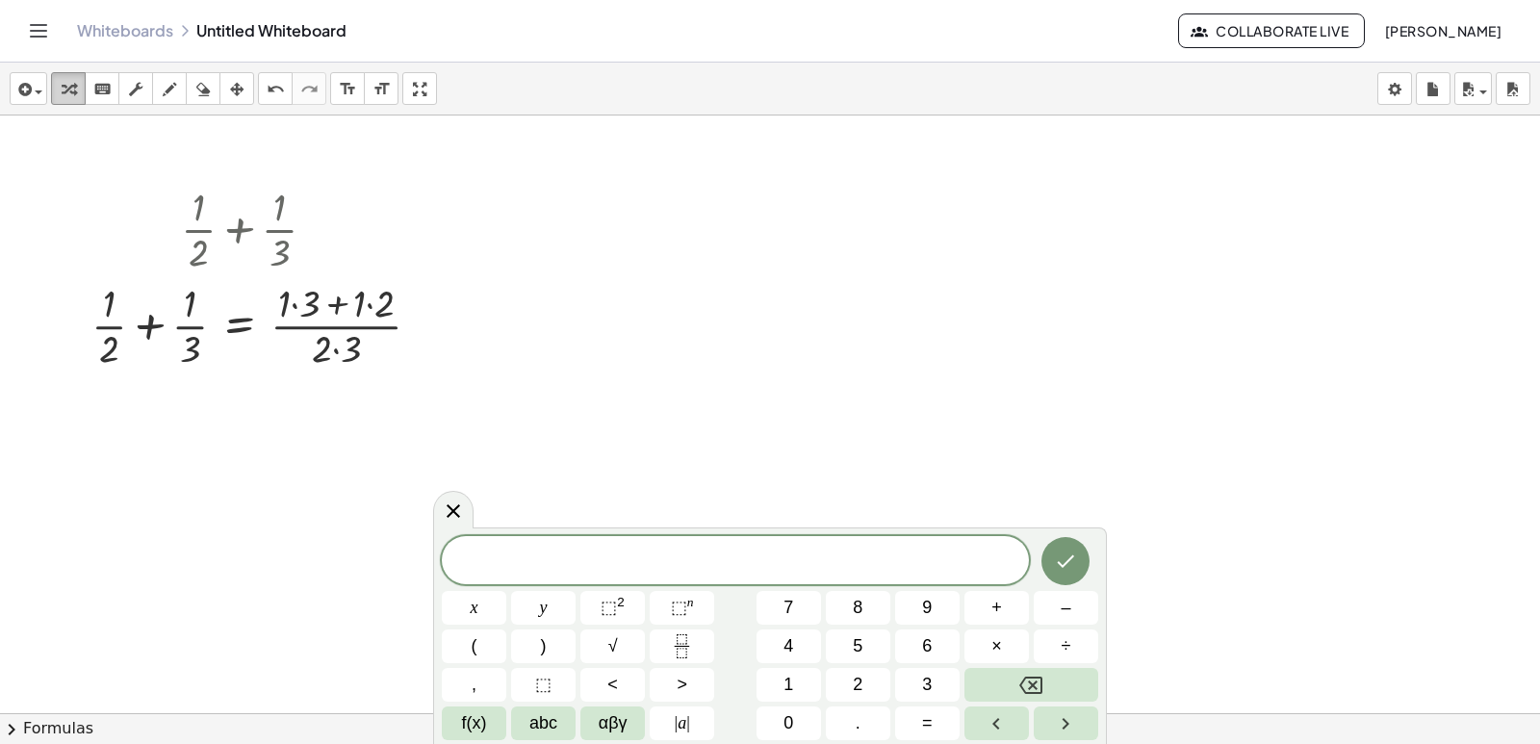
click at [70, 97] on icon "button" at bounding box center [68, 89] width 13 height 23
click at [295, 308] on div at bounding box center [264, 324] width 364 height 96
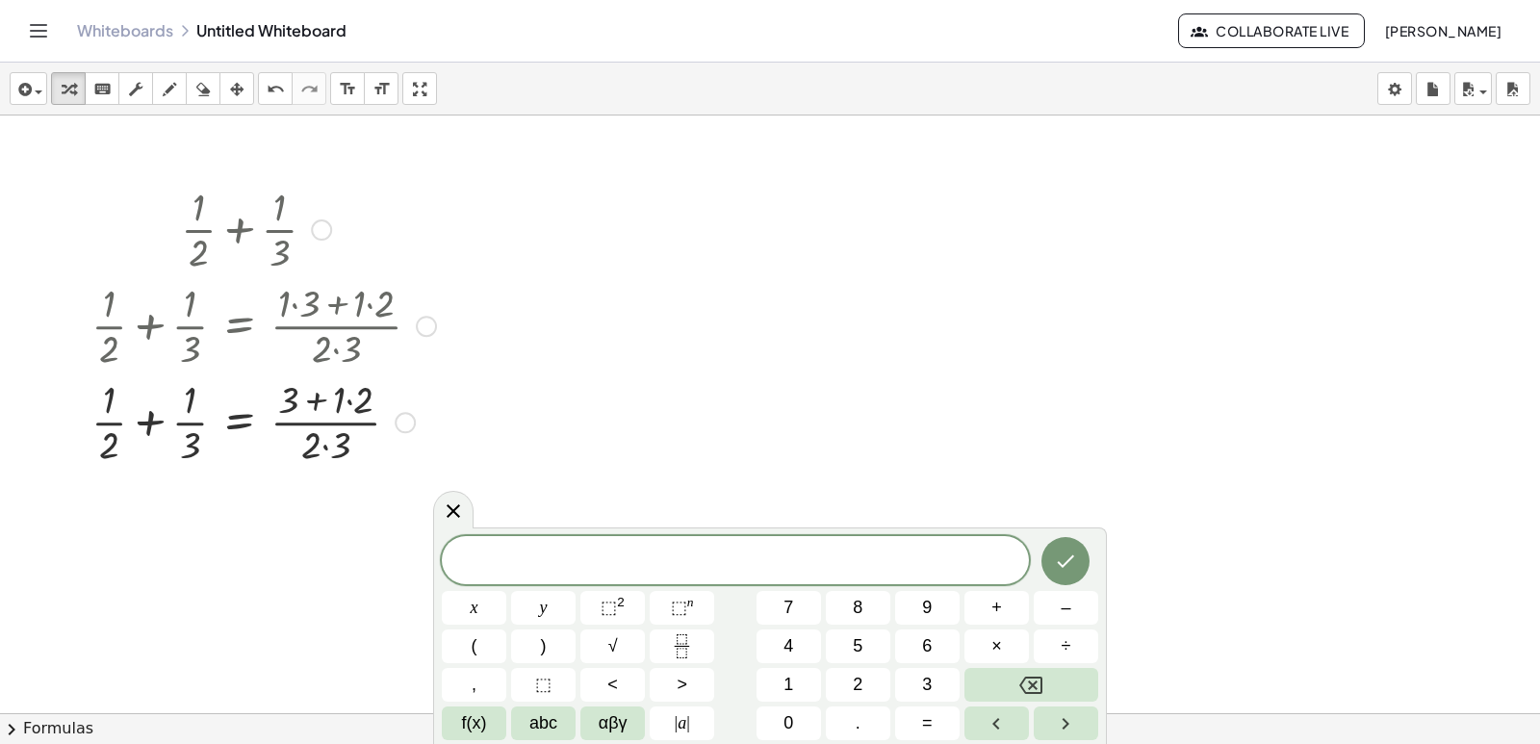
click at [369, 305] on div at bounding box center [264, 324] width 364 height 96
click at [272, 100] on icon "undo" at bounding box center [276, 89] width 18 height 23
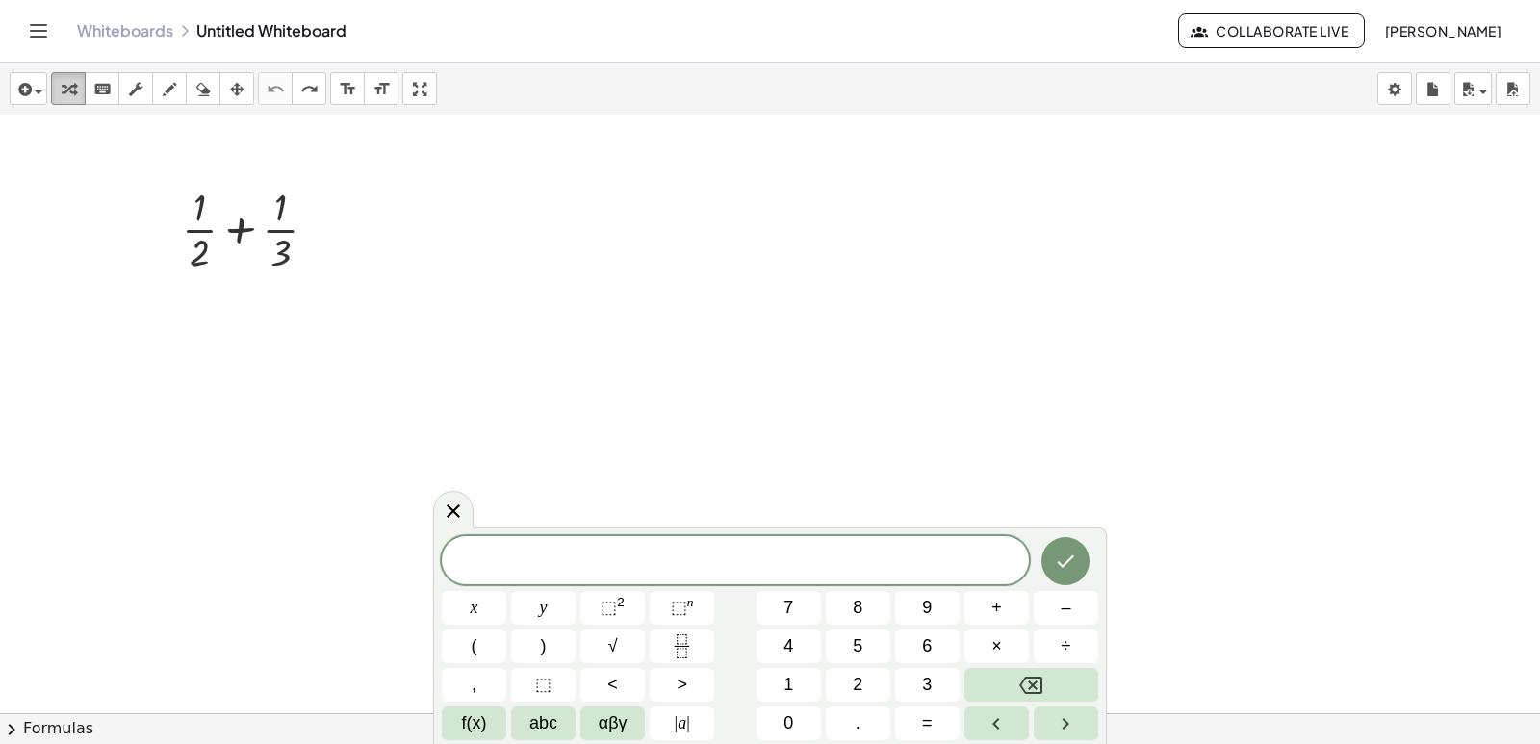
click at [70, 94] on icon "button" at bounding box center [68, 89] width 13 height 23
click at [252, 236] on div at bounding box center [256, 228] width 169 height 96
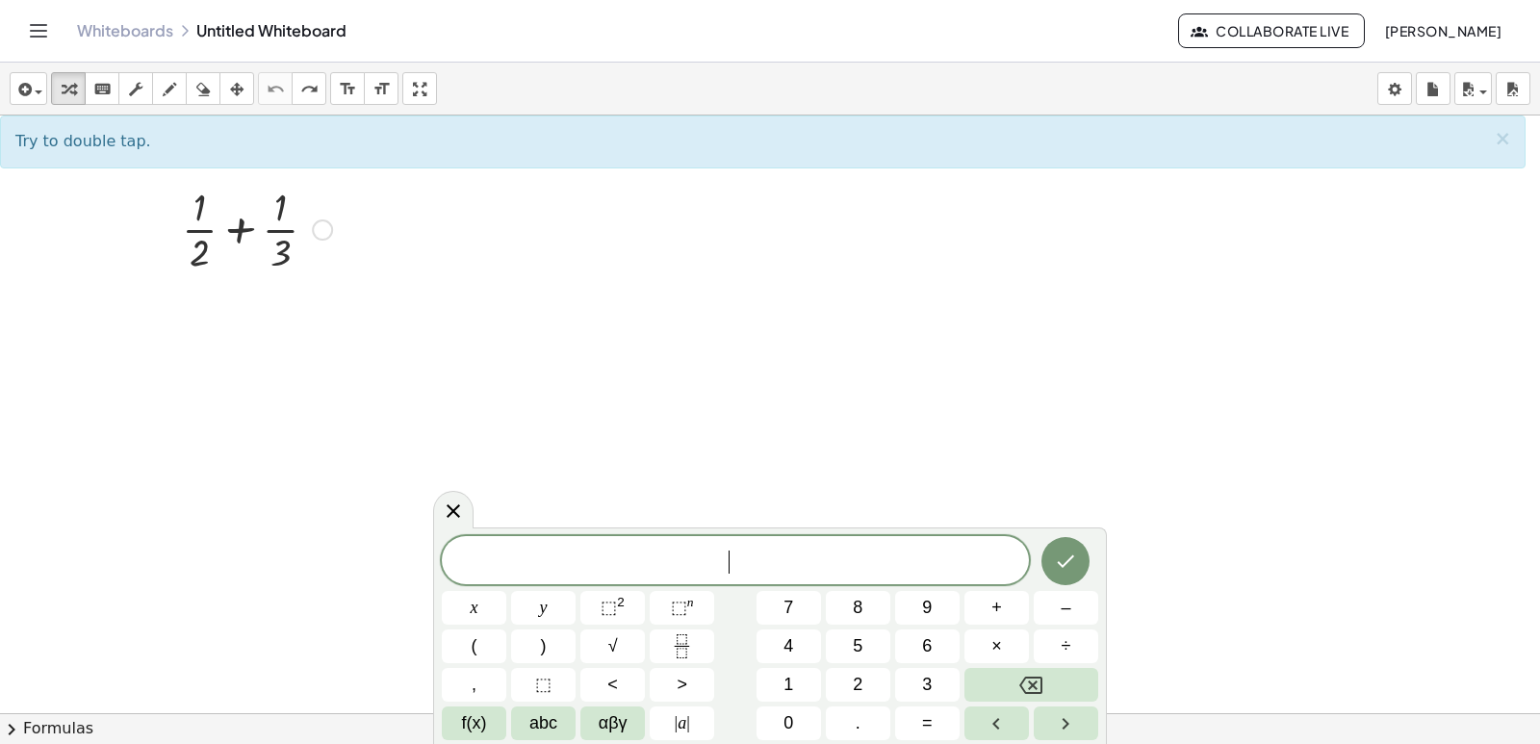
click at [239, 230] on div at bounding box center [256, 228] width 169 height 96
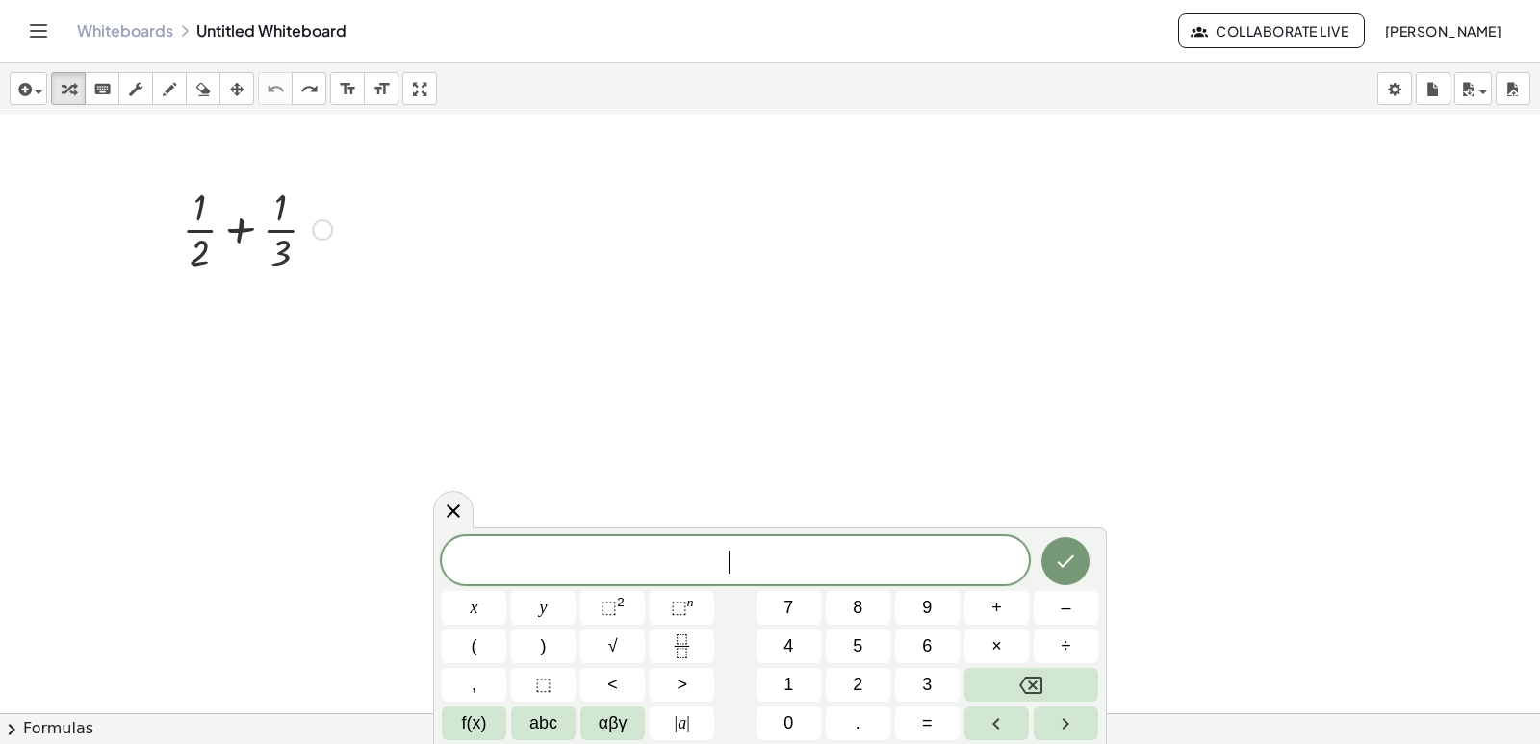
click at [239, 230] on div at bounding box center [256, 228] width 169 height 96
click at [239, 231] on div at bounding box center [256, 228] width 227 height 96
click at [252, 339] on div at bounding box center [256, 324] width 227 height 96
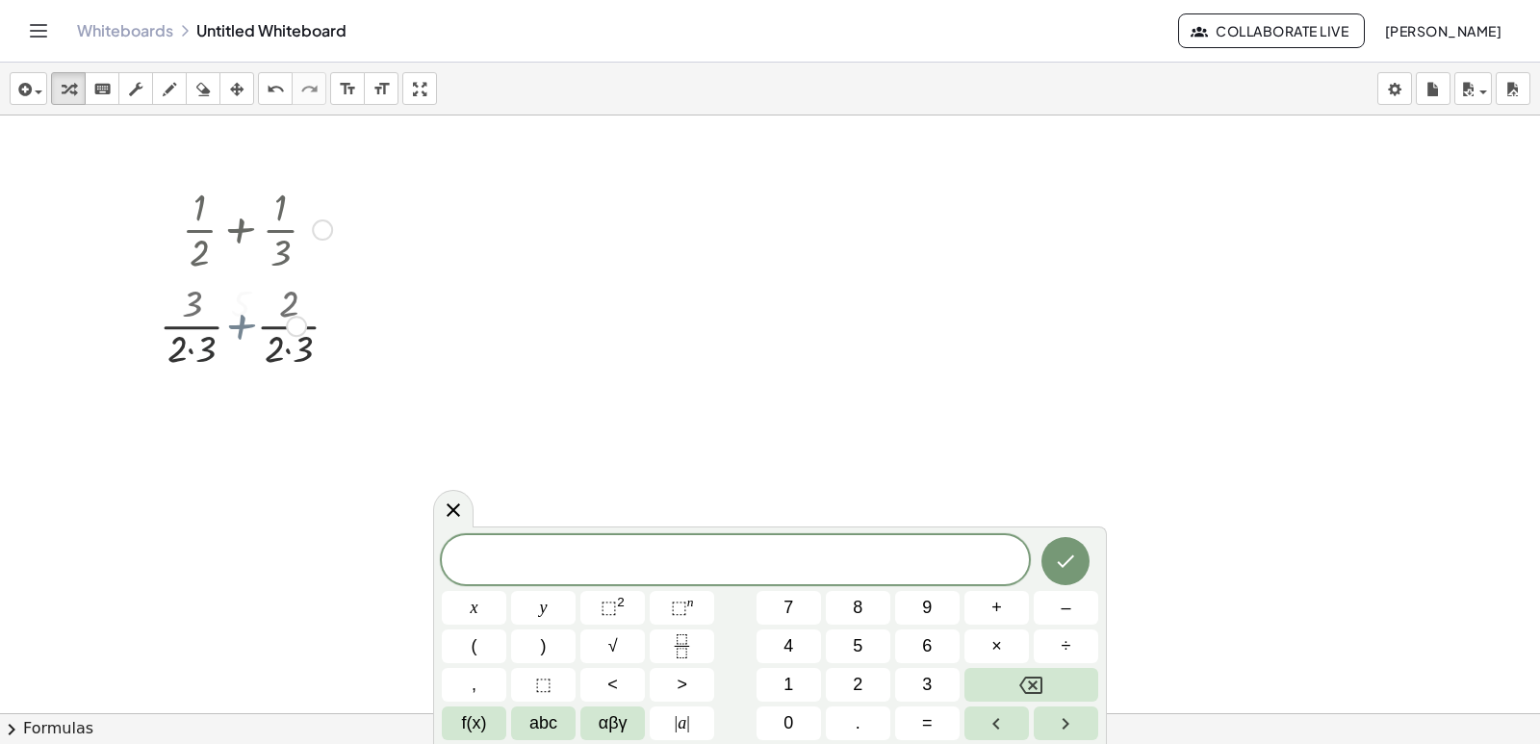
click at [252, 339] on div at bounding box center [256, 324] width 169 height 96
click at [248, 426] on div at bounding box center [256, 420] width 227 height 96
click at [237, 449] on div at bounding box center [256, 420] width 227 height 96
